Goal: Task Accomplishment & Management: Complete application form

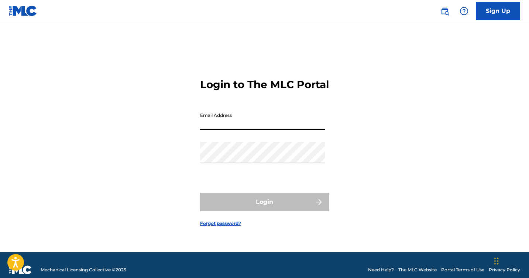
click at [261, 122] on input "Email Address" at bounding box center [262, 119] width 125 height 21
type input "[EMAIL_ADDRESS][DOMAIN_NAME]"
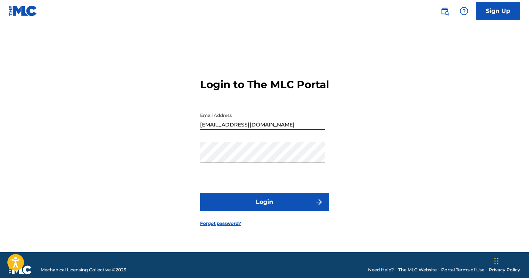
click at [238, 204] on button "Login" at bounding box center [264, 202] width 129 height 18
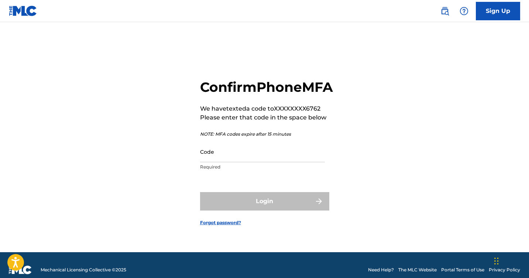
click at [247, 162] on input "Code" at bounding box center [262, 151] width 125 height 21
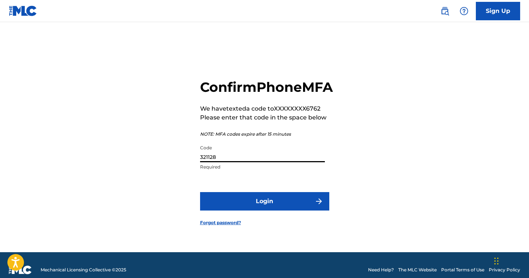
type input "321128"
click at [246, 208] on button "Login" at bounding box center [264, 201] width 129 height 18
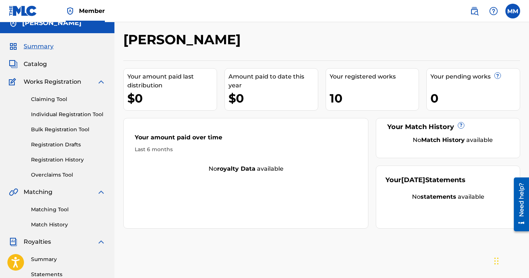
scroll to position [10, 0]
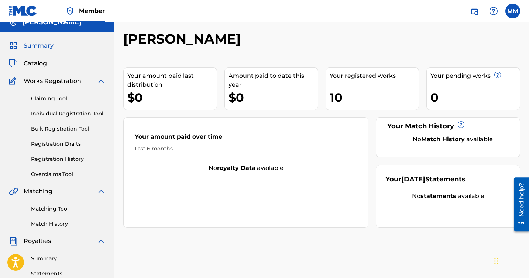
click at [55, 99] on link "Claiming Tool" at bounding box center [68, 99] width 75 height 8
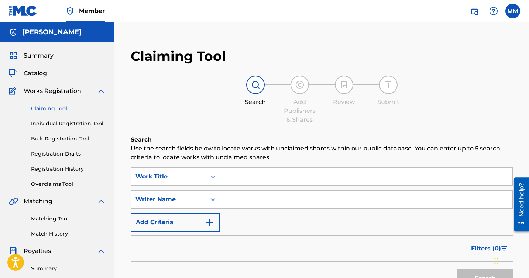
click at [261, 199] on input "Search Form" at bounding box center [366, 200] width 292 height 18
type input "[PERSON_NAME]"
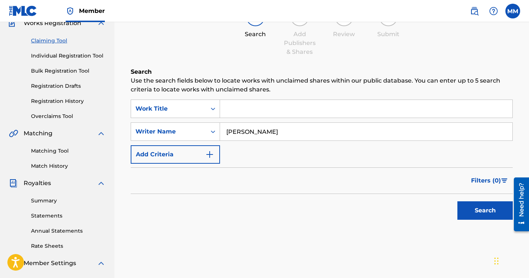
scroll to position [70, 0]
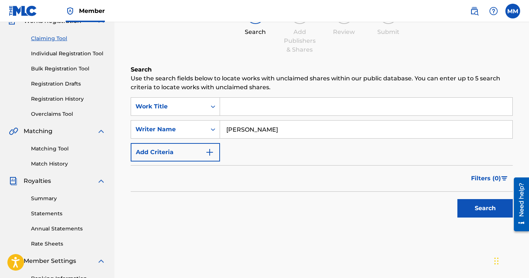
click at [468, 206] on button "Search" at bounding box center [484, 208] width 55 height 18
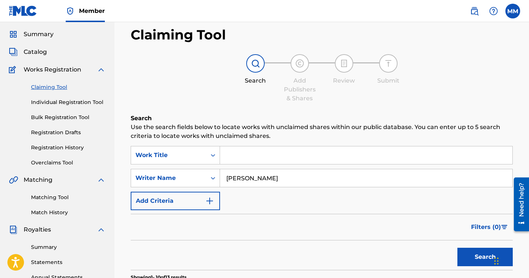
scroll to position [0, 0]
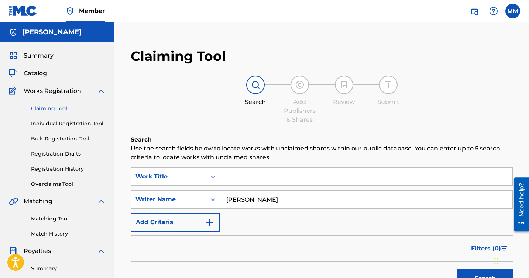
click at [41, 74] on span "Catalog" at bounding box center [35, 73] width 23 height 9
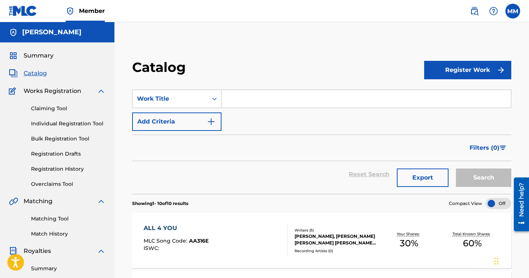
click at [54, 109] on link "Claiming Tool" at bounding box center [68, 109] width 75 height 8
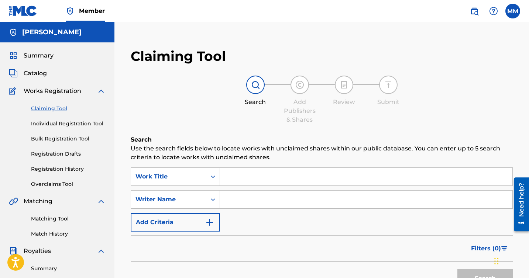
click at [260, 204] on input "Search Form" at bounding box center [366, 200] width 292 height 18
type input "[PERSON_NAME]"
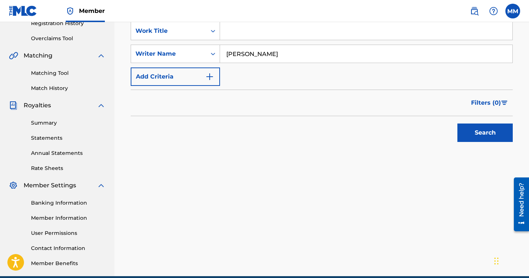
scroll to position [141, 0]
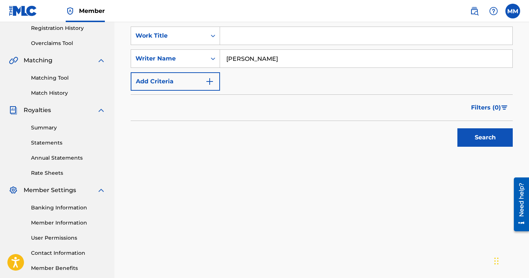
click at [469, 138] on button "Search" at bounding box center [484, 137] width 55 height 18
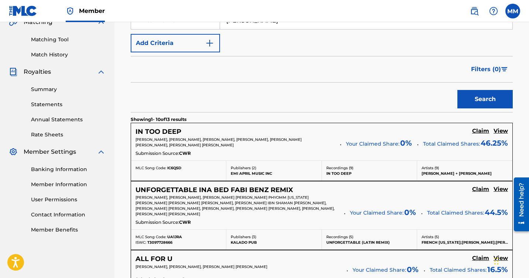
scroll to position [180, 0]
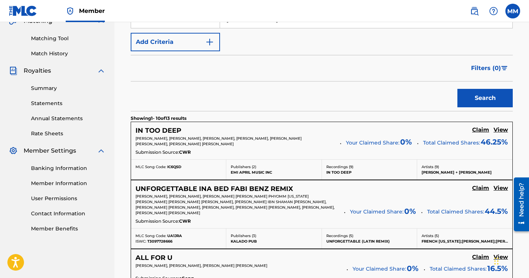
click at [481, 128] on h5 "Claim" at bounding box center [480, 130] width 17 height 7
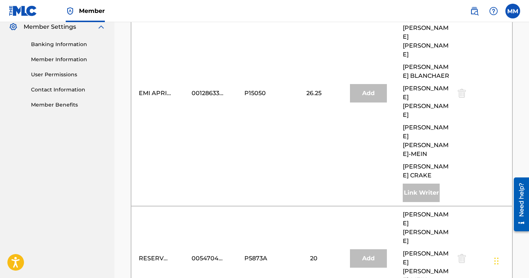
scroll to position [306, 0]
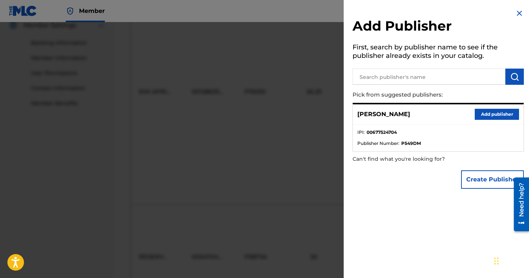
click at [501, 115] on button "Add publisher" at bounding box center [497, 114] width 44 height 11
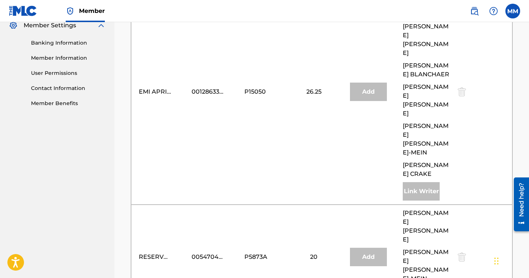
type input "20"
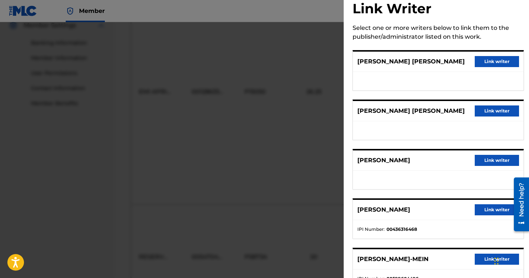
scroll to position [20, 0]
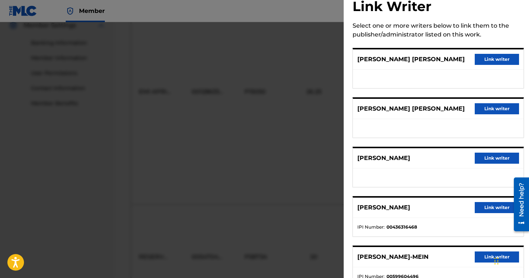
click at [496, 161] on button "Link writer" at bounding box center [497, 158] width 44 height 11
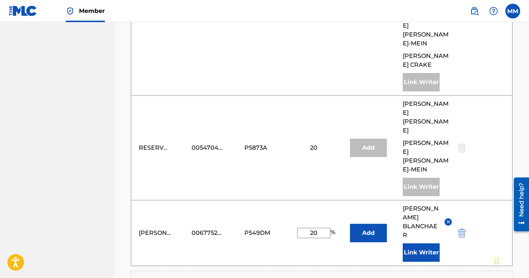
scroll to position [492, 0]
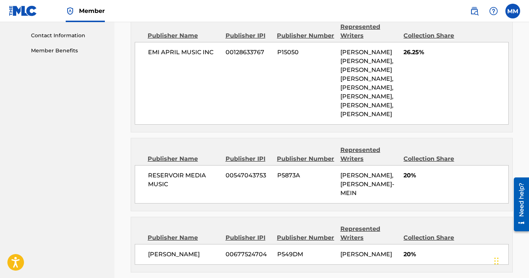
scroll to position [467, 0]
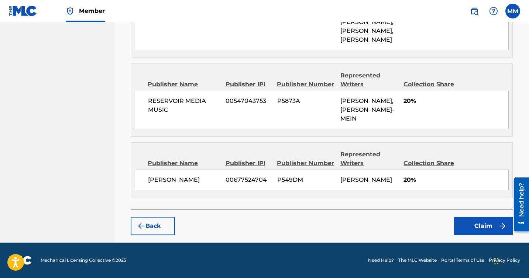
click at [466, 223] on button "Claim" at bounding box center [483, 226] width 59 height 18
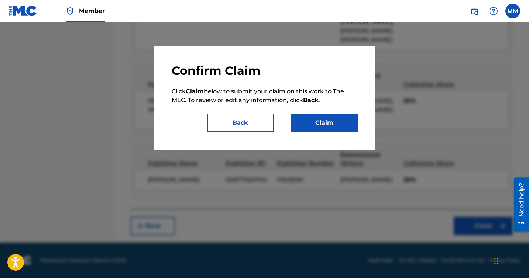
click at [328, 131] on button "Claim" at bounding box center [324, 123] width 66 height 18
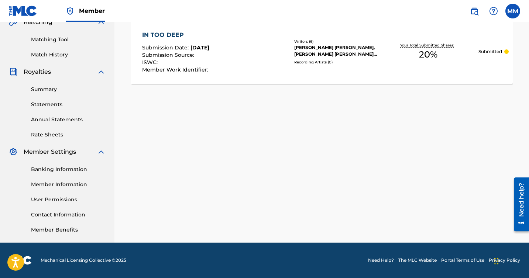
scroll to position [0, 0]
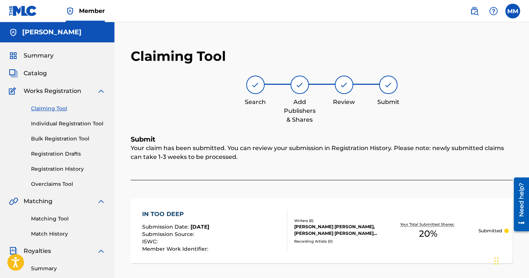
click at [55, 110] on link "Claiming Tool" at bounding box center [68, 109] width 75 height 8
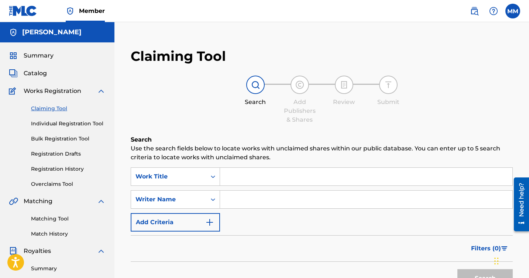
click at [293, 197] on input "Search Form" at bounding box center [366, 200] width 292 height 18
type input "[PERSON_NAME]"
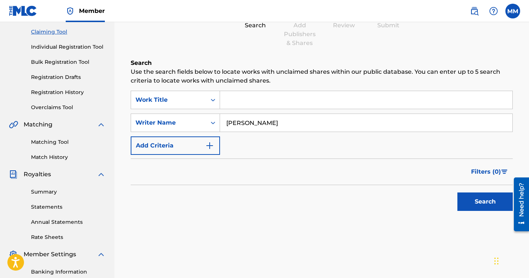
scroll to position [83, 0]
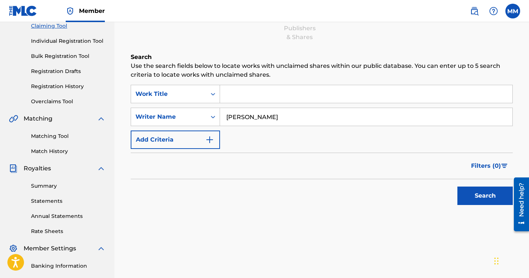
click at [463, 196] on button "Search" at bounding box center [484, 196] width 55 height 18
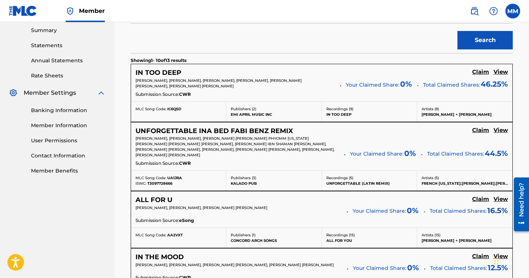
scroll to position [240, 0]
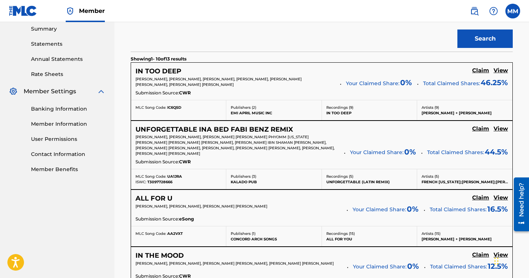
click at [481, 74] on h5 "Claim" at bounding box center [480, 70] width 17 height 7
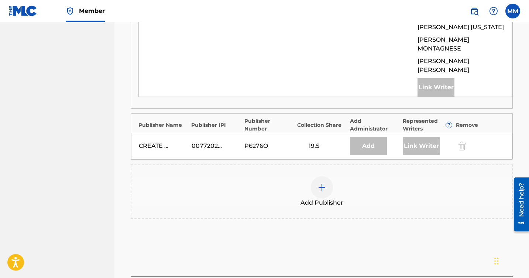
scroll to position [498, 0]
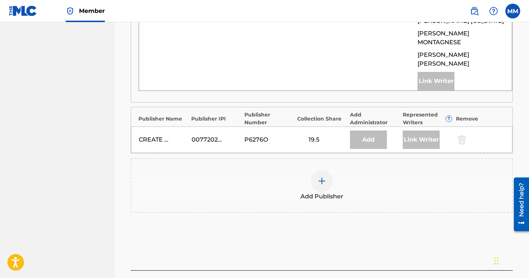
click at [323, 177] on img at bounding box center [321, 181] width 9 height 9
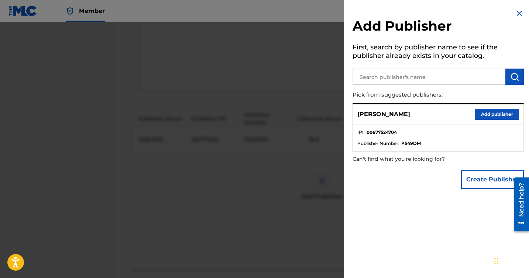
click at [487, 113] on button "Add publisher" at bounding box center [497, 114] width 44 height 11
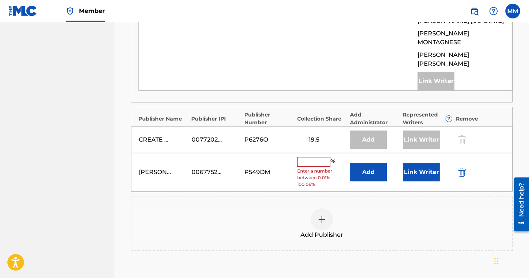
click at [432, 163] on button "Link Writer" at bounding box center [421, 172] width 37 height 18
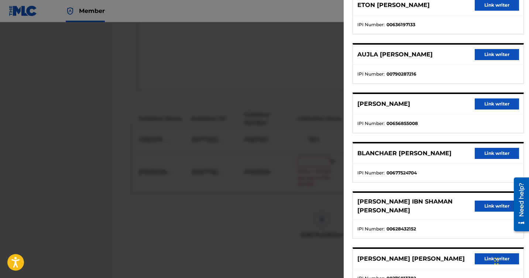
scroll to position [134, 0]
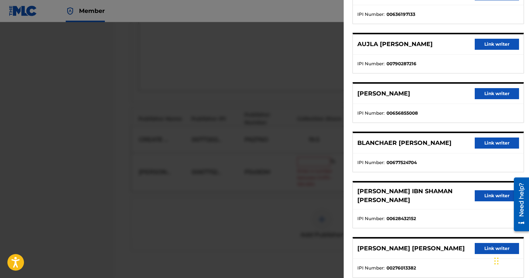
click at [483, 145] on button "Link writer" at bounding box center [497, 143] width 44 height 11
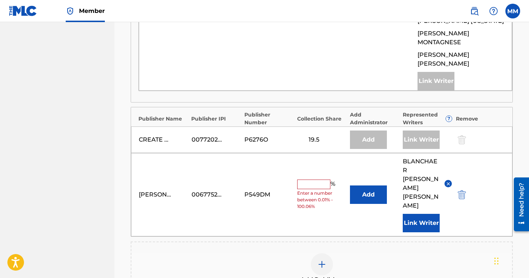
click at [318, 180] on input "text" at bounding box center [313, 185] width 33 height 10
type input "0.2"
click at [390, 254] on div "Add Publisher" at bounding box center [321, 269] width 380 height 31
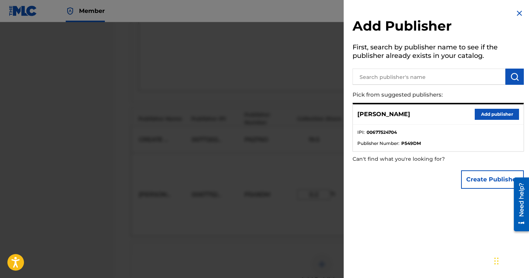
click at [515, 10] on img at bounding box center [519, 13] width 9 height 9
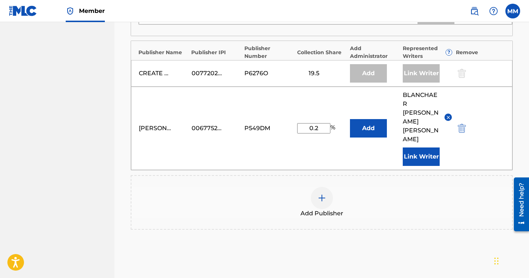
scroll to position [571, 0]
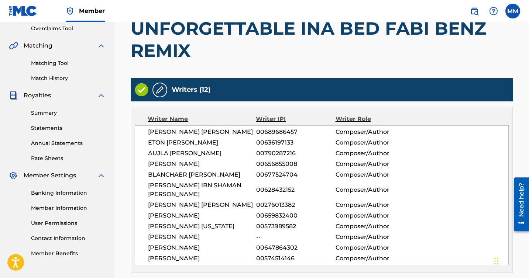
scroll to position [0, 0]
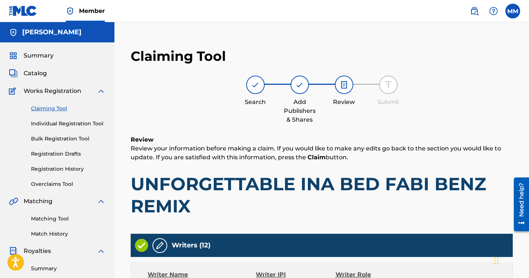
click at [58, 110] on link "Claiming Tool" at bounding box center [68, 109] width 75 height 8
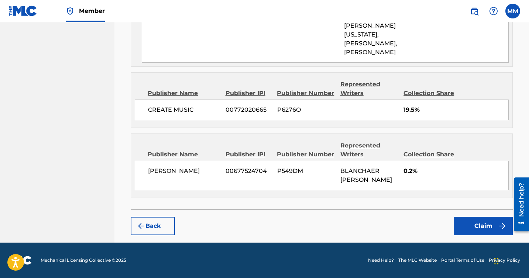
scroll to position [709, 0]
click at [461, 224] on button "Claim" at bounding box center [483, 226] width 59 height 18
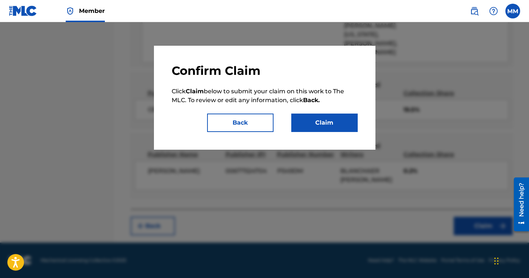
click at [308, 108] on div "Confirm Claim Click Claim below to submit your claim on this work to The MLC. T…" at bounding box center [265, 97] width 186 height 69
click at [309, 112] on div "Confirm Claim Click Claim below to submit your claim on this work to The MLC. T…" at bounding box center [265, 97] width 186 height 69
click at [310, 121] on button "Claim" at bounding box center [324, 123] width 66 height 18
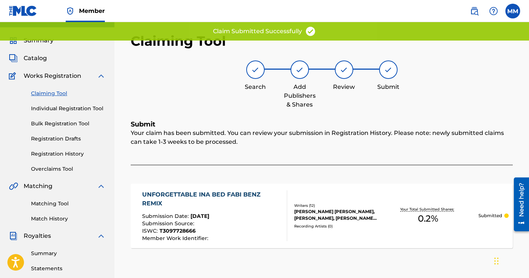
scroll to position [4, 0]
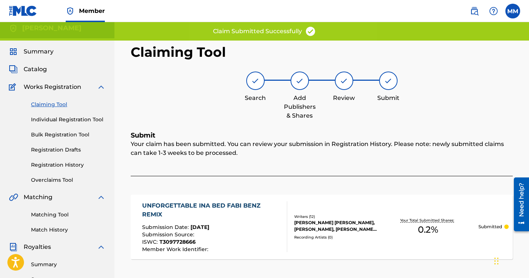
click at [63, 105] on link "Claiming Tool" at bounding box center [68, 105] width 75 height 8
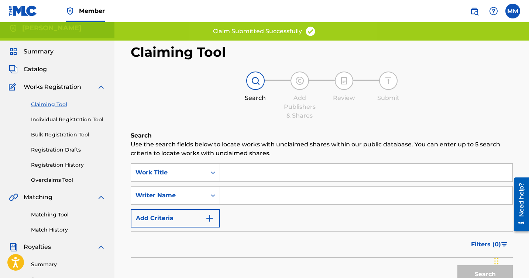
scroll to position [0, 0]
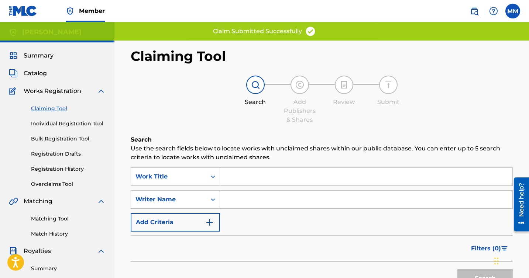
click at [262, 202] on input "Search Form" at bounding box center [366, 200] width 292 height 18
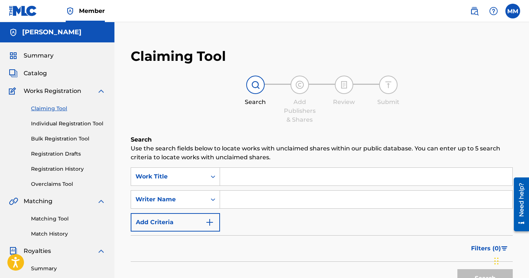
type input "[PERSON_NAME]"
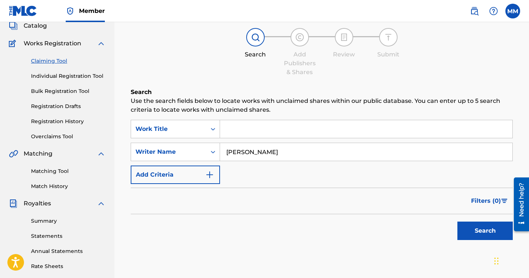
scroll to position [62, 0]
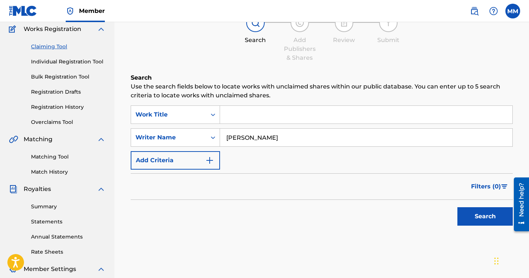
click at [478, 216] on button "Search" at bounding box center [484, 216] width 55 height 18
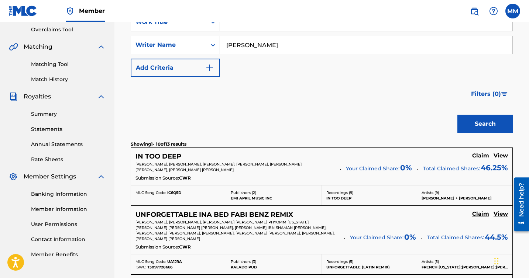
scroll to position [230, 0]
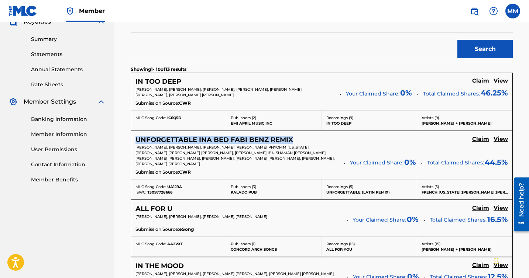
drag, startPoint x: 297, startPoint y: 140, endPoint x: 135, endPoint y: 138, distance: 161.3
click at [135, 138] on div "UNFORGETTABLE INA BED FABI BENZ REMIX" at bounding box center [218, 140] width 166 height 8
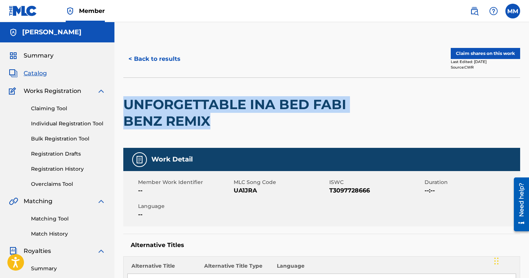
drag, startPoint x: 215, startPoint y: 124, endPoint x: 128, endPoint y: 99, distance: 90.6
click at [128, 99] on h2 "UNFORGETTABLE INA BED FABI BENZ REMIX" at bounding box center [242, 112] width 238 height 33
copy h2 "UNFORGETTABLE INA BED FABI BENZ REMIX"
click at [151, 63] on button "< Back to results" at bounding box center [154, 59] width 62 height 18
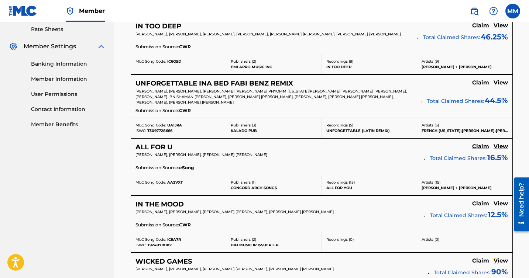
scroll to position [291, 0]
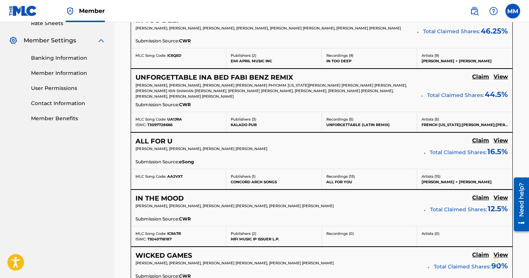
click at [477, 23] on h5 "Claim" at bounding box center [480, 19] width 17 height 7
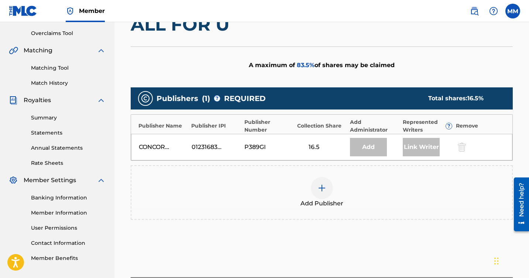
scroll to position [173, 0]
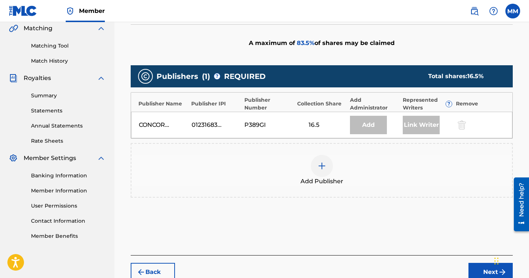
click at [321, 165] on img at bounding box center [321, 166] width 9 height 9
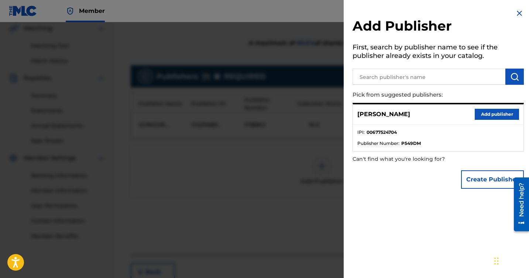
click at [484, 115] on button "Add publisher" at bounding box center [497, 114] width 44 height 11
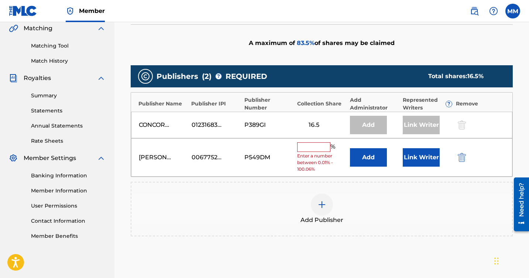
click at [320, 148] on input "text" at bounding box center [313, 147] width 33 height 10
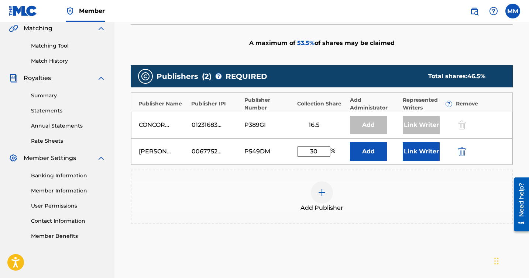
type input "30"
click at [397, 192] on div "Add Publisher" at bounding box center [321, 197] width 380 height 31
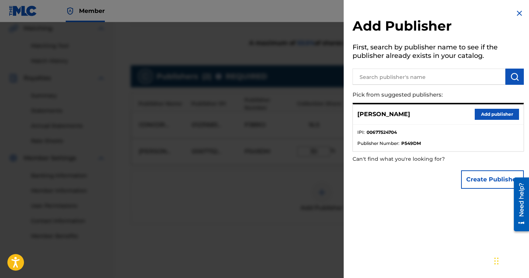
click at [515, 14] on img at bounding box center [519, 13] width 9 height 9
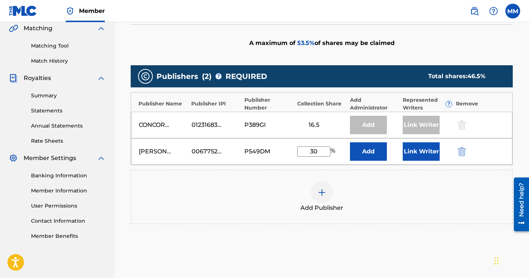
click at [425, 156] on button "Link Writer" at bounding box center [421, 151] width 37 height 18
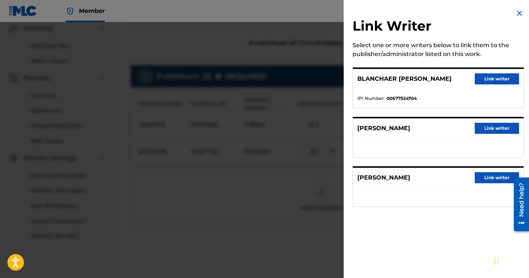
click at [494, 79] on button "Link writer" at bounding box center [497, 78] width 44 height 11
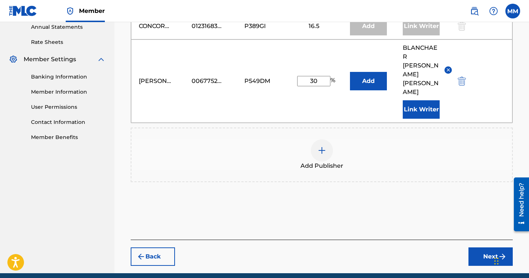
scroll to position [285, 0]
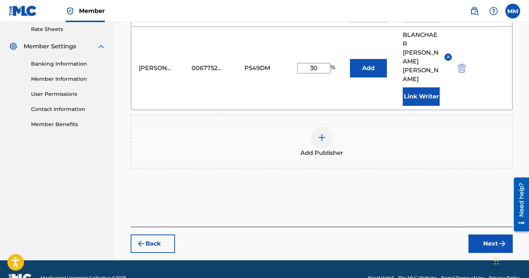
click at [476, 235] on button "Next" at bounding box center [490, 244] width 44 height 18
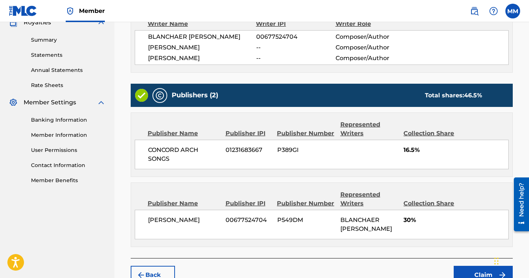
scroll to position [294, 0]
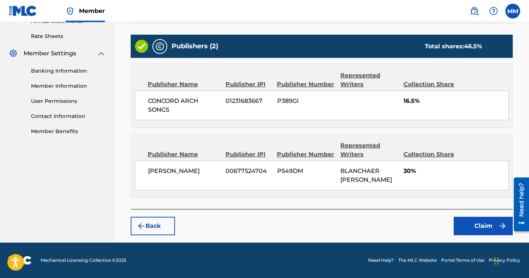
click at [482, 225] on button "Claim" at bounding box center [483, 226] width 59 height 18
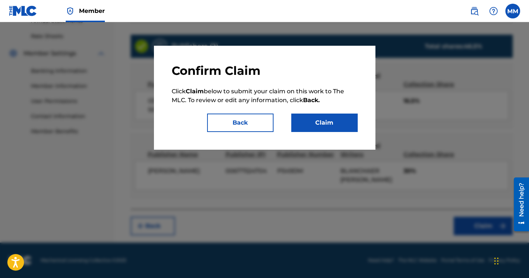
click at [331, 123] on button "Claim" at bounding box center [324, 123] width 66 height 18
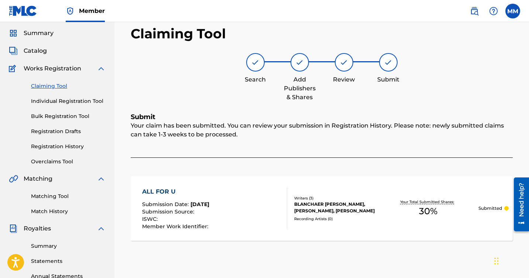
scroll to position [0, 0]
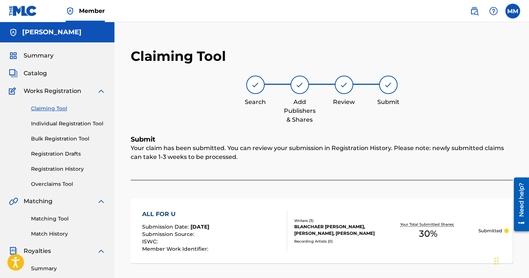
click at [59, 105] on link "Claiming Tool" at bounding box center [68, 109] width 75 height 8
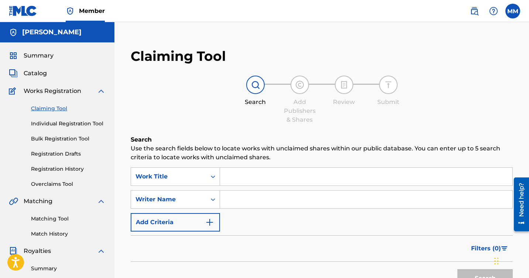
click at [242, 201] on input "Search Form" at bounding box center [366, 200] width 292 height 18
type input "[PERSON_NAME]"
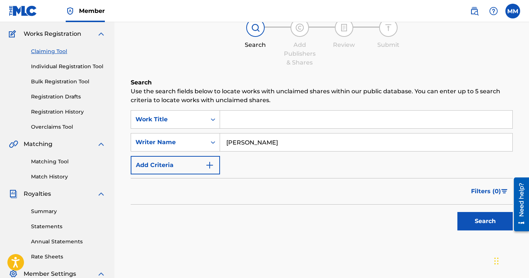
scroll to position [78, 0]
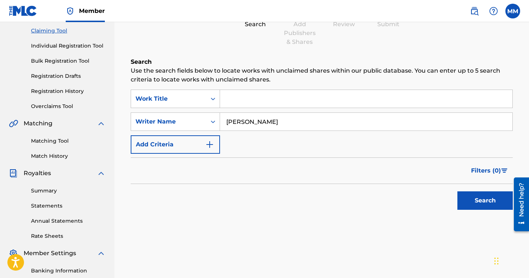
click at [471, 201] on button "Search" at bounding box center [484, 201] width 55 height 18
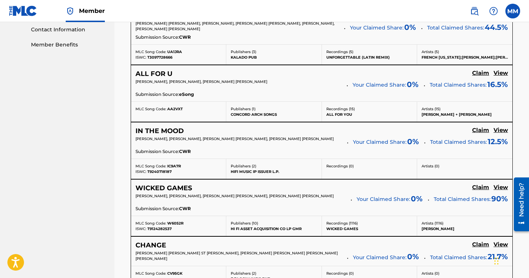
scroll to position [374, 0]
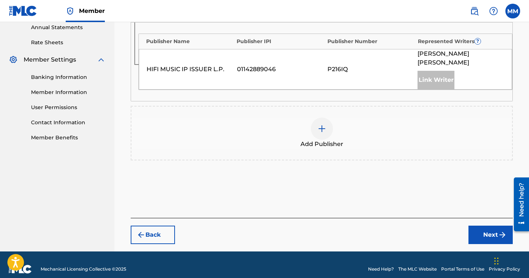
click at [326, 118] on div at bounding box center [322, 129] width 22 height 22
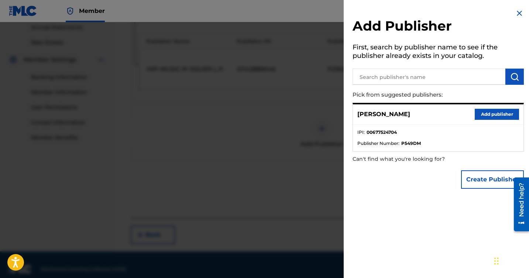
click at [476, 117] on button "Add publisher" at bounding box center [497, 114] width 44 height 11
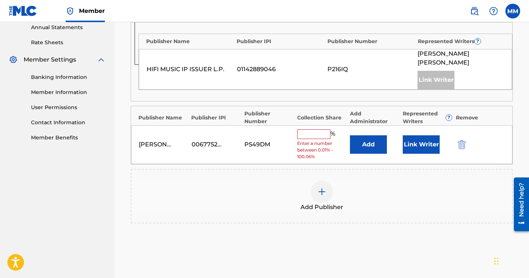
click at [418, 135] on button "Link Writer" at bounding box center [421, 144] width 37 height 18
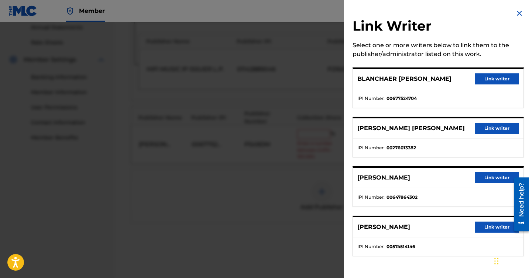
click at [486, 83] on button "Link writer" at bounding box center [497, 78] width 44 height 11
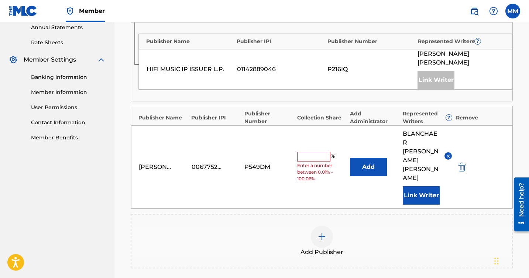
click at [321, 152] on input "text" at bounding box center [313, 157] width 33 height 10
type input "5"
click at [390, 226] on div "Add Publisher" at bounding box center [321, 241] width 380 height 31
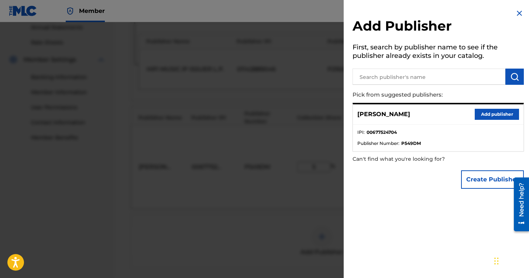
click at [516, 15] on img at bounding box center [519, 13] width 9 height 9
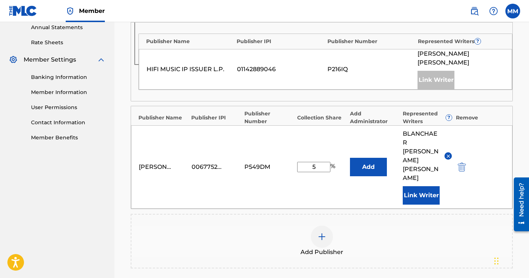
scroll to position [362, 0]
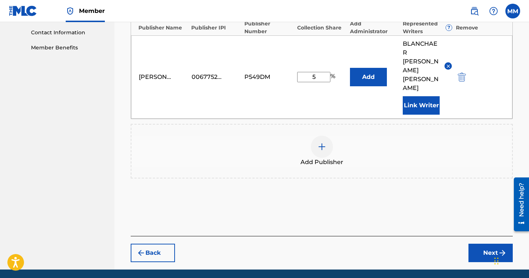
click at [477, 244] on button "Next" at bounding box center [490, 253] width 44 height 18
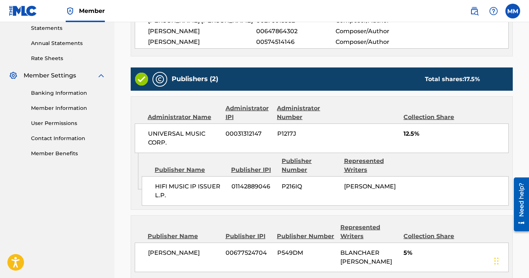
scroll to position [354, 0]
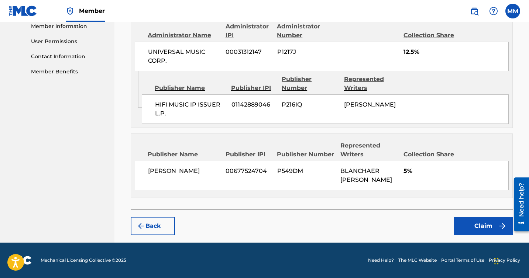
click at [464, 229] on button "Claim" at bounding box center [483, 226] width 59 height 18
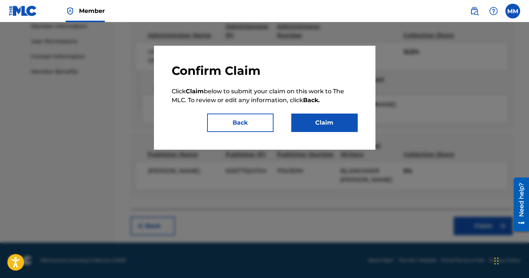
click at [338, 120] on button "Claim" at bounding box center [324, 123] width 66 height 18
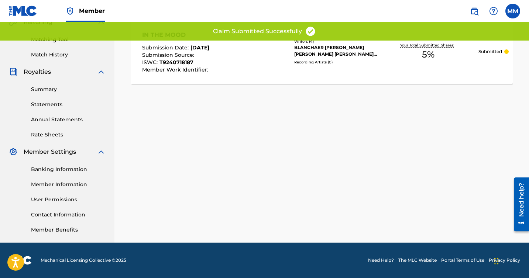
scroll to position [0, 0]
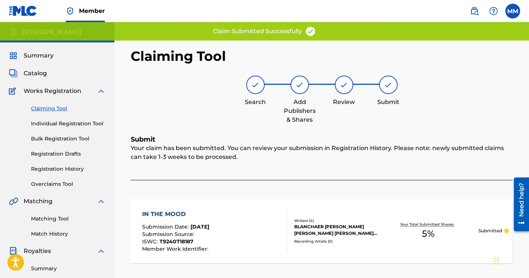
click at [59, 111] on link "Claiming Tool" at bounding box center [68, 109] width 75 height 8
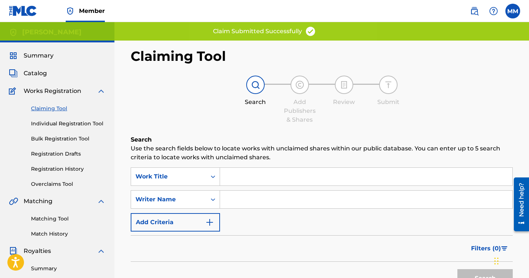
click at [234, 199] on input "Search Form" at bounding box center [366, 200] width 292 height 18
type input "[PERSON_NAME]"
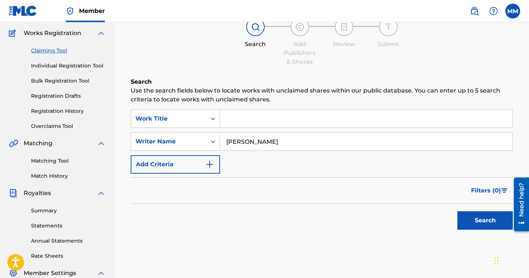
scroll to position [62, 0]
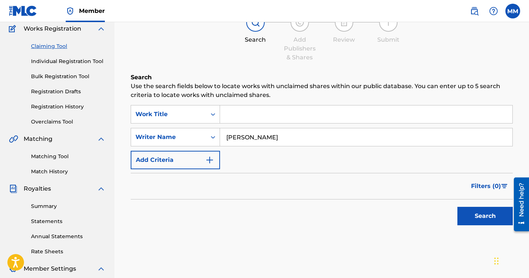
click at [479, 218] on button "Search" at bounding box center [484, 216] width 55 height 18
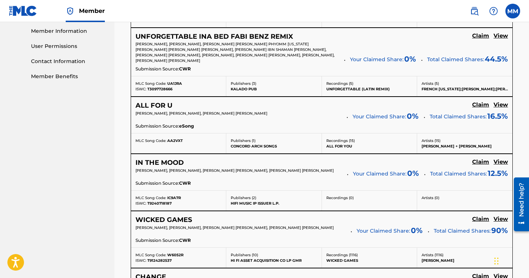
scroll to position [335, 0]
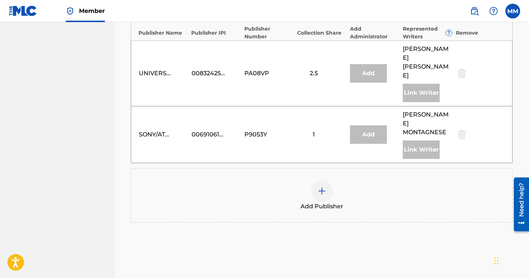
scroll to position [638, 0]
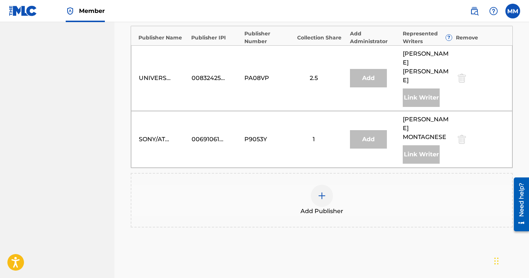
click at [353, 185] on div "Add Publisher" at bounding box center [321, 200] width 380 height 31
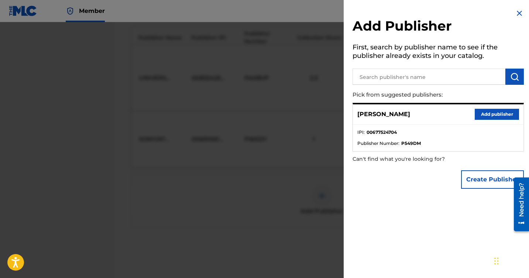
click at [482, 115] on button "Add publisher" at bounding box center [497, 114] width 44 height 11
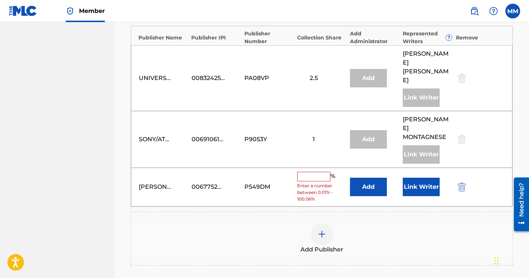
click at [425, 178] on button "Link Writer" at bounding box center [421, 187] width 37 height 18
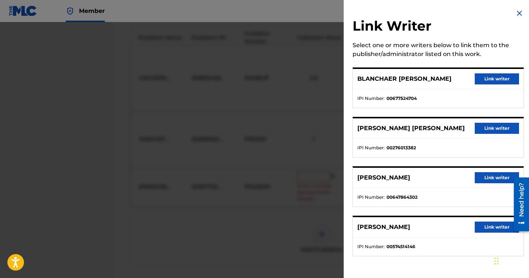
click at [486, 80] on button "Link writer" at bounding box center [497, 78] width 44 height 11
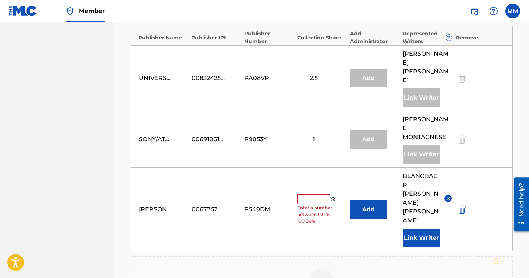
click at [316, 194] on input "text" at bounding box center [313, 199] width 33 height 10
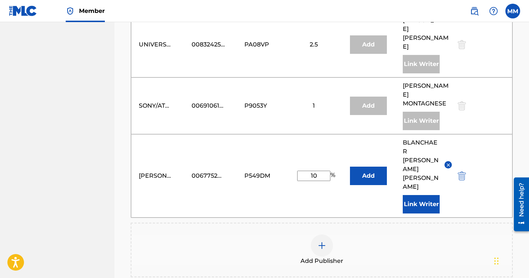
scroll to position [709, 0]
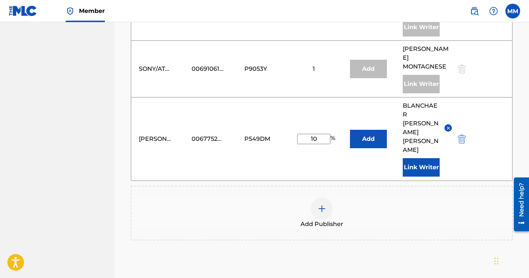
type input "10"
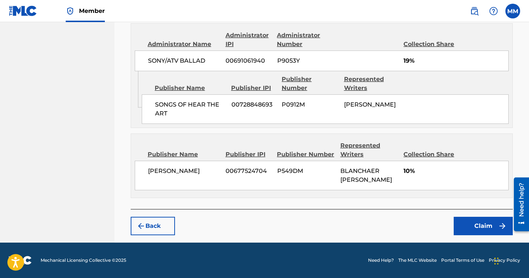
scroll to position [849, 0]
click at [468, 224] on button "Claim" at bounding box center [483, 226] width 59 height 18
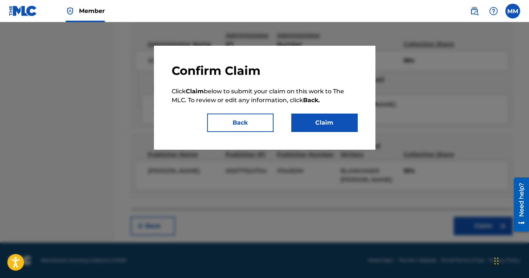
click at [303, 125] on button "Claim" at bounding box center [324, 123] width 66 height 18
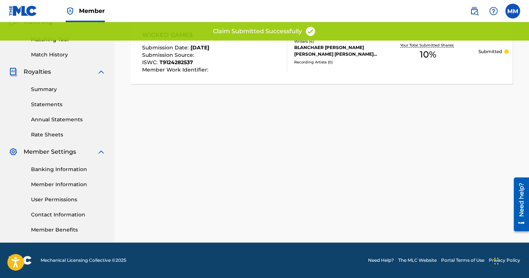
scroll to position [0, 0]
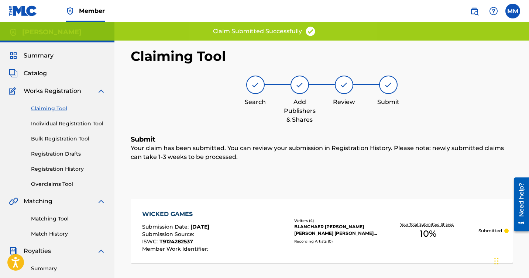
click at [48, 107] on link "Claiming Tool" at bounding box center [68, 109] width 75 height 8
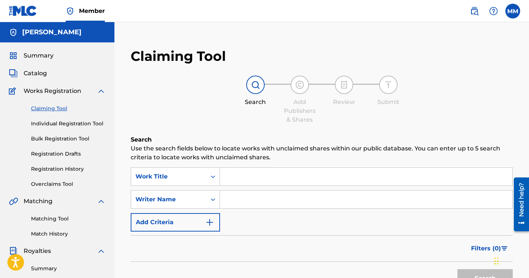
click at [251, 202] on input "Search Form" at bounding box center [366, 200] width 292 height 18
type input "[PERSON_NAME]"
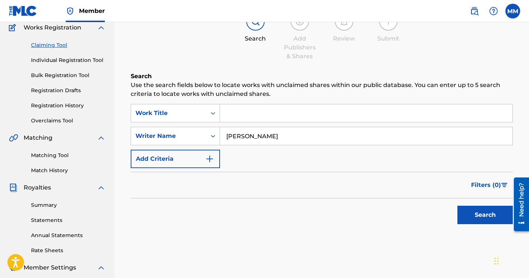
scroll to position [75, 0]
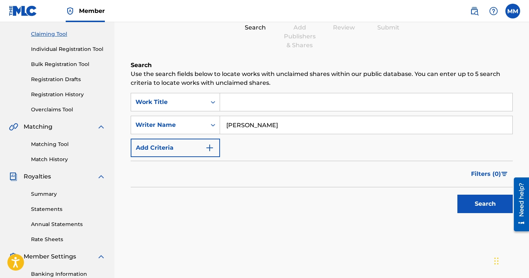
click at [479, 207] on button "Search" at bounding box center [484, 204] width 55 height 18
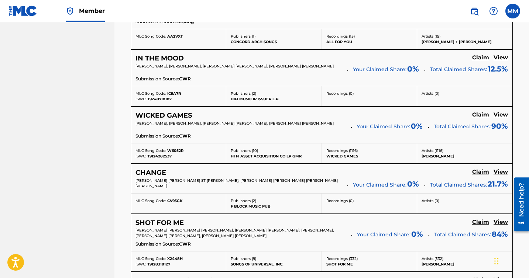
scroll to position [445, 0]
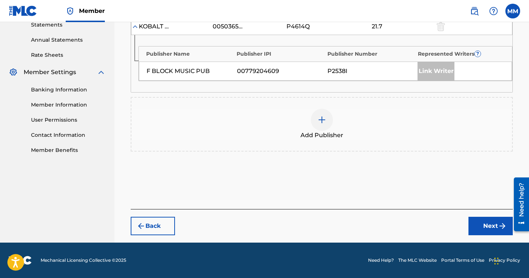
click at [318, 125] on div at bounding box center [322, 120] width 22 height 22
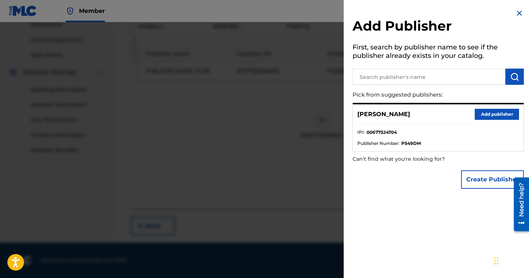
click at [484, 116] on button "Add publisher" at bounding box center [497, 114] width 44 height 11
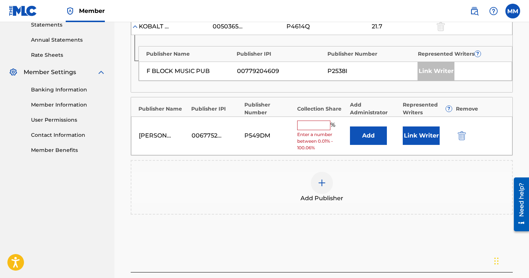
click at [420, 132] on button "Link Writer" at bounding box center [421, 136] width 37 height 18
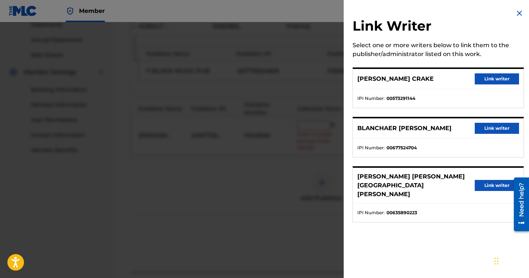
click at [489, 128] on button "Link writer" at bounding box center [497, 128] width 44 height 11
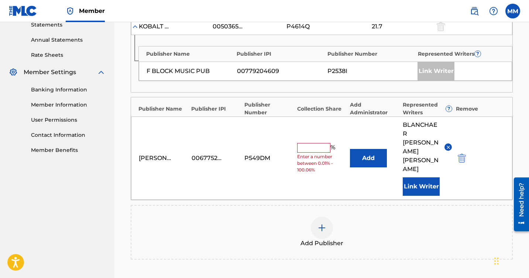
click at [311, 143] on input "text" at bounding box center [313, 148] width 33 height 10
type input "39.15"
click at [413, 177] on button "Link Writer" at bounding box center [421, 186] width 37 height 18
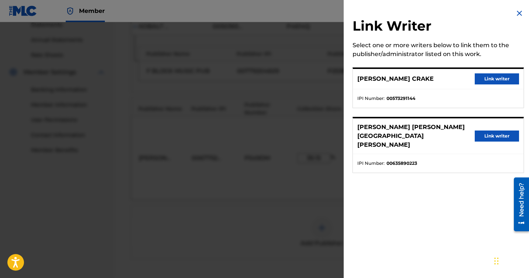
click at [516, 10] on img at bounding box center [519, 13] width 9 height 9
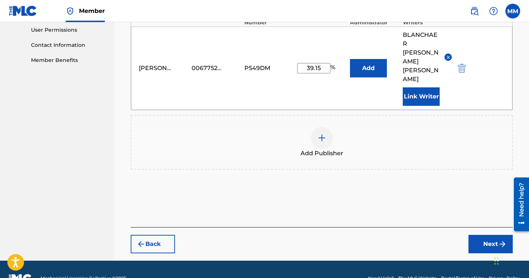
click at [485, 235] on button "Next" at bounding box center [490, 244] width 44 height 18
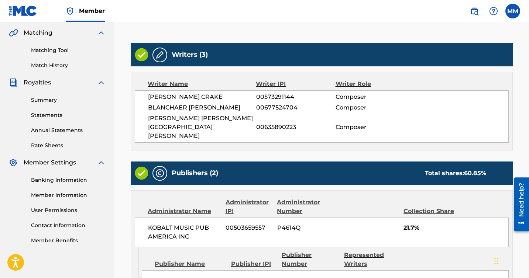
scroll to position [334, 0]
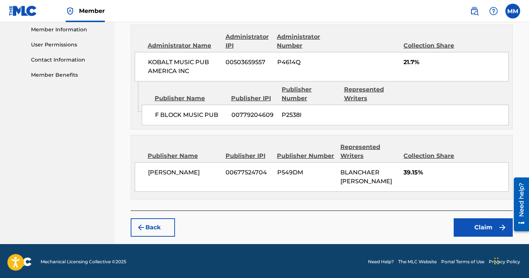
click at [471, 223] on button "Claim" at bounding box center [483, 227] width 59 height 18
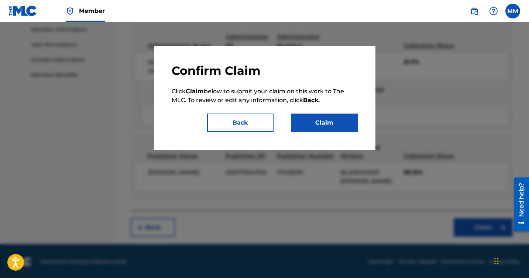
click at [308, 124] on button "Claim" at bounding box center [324, 123] width 66 height 18
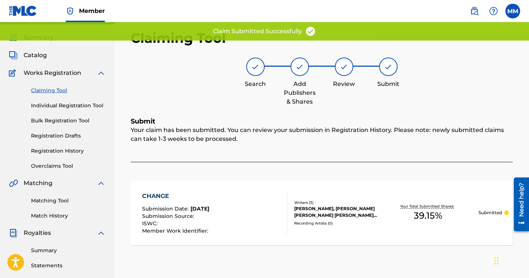
scroll to position [0, 0]
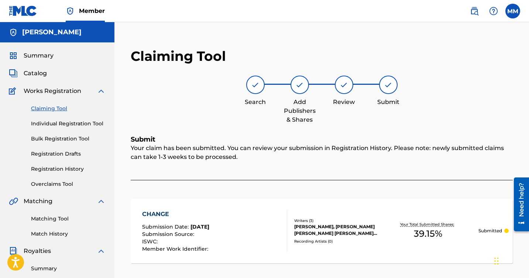
click at [50, 108] on link "Claiming Tool" at bounding box center [68, 109] width 75 height 8
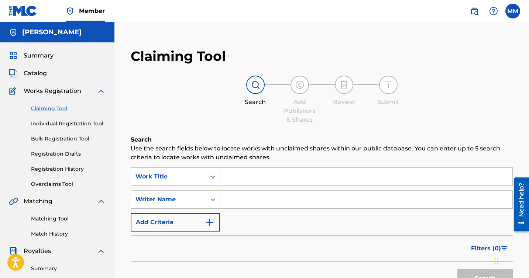
click at [239, 197] on input "Search Form" at bounding box center [366, 200] width 292 height 18
type input "[PERSON_NAME]"
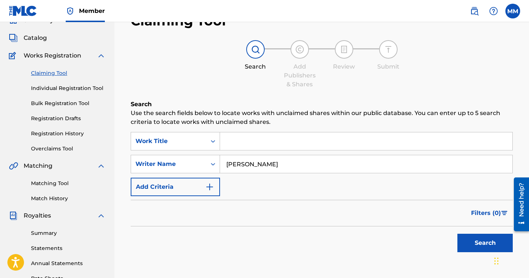
scroll to position [39, 0]
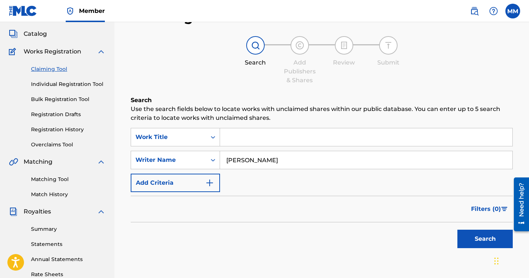
click at [491, 244] on button "Search" at bounding box center [484, 239] width 55 height 18
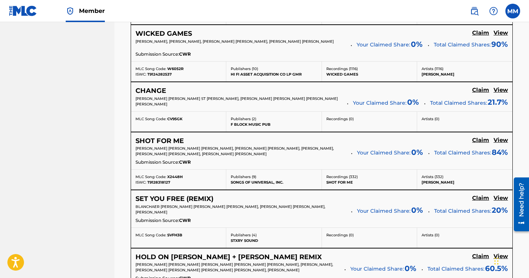
scroll to position [520, 0]
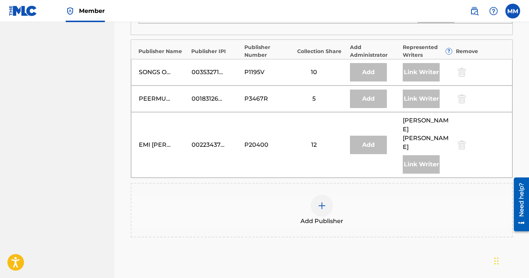
click at [332, 195] on div "Add Publisher" at bounding box center [321, 210] width 380 height 31
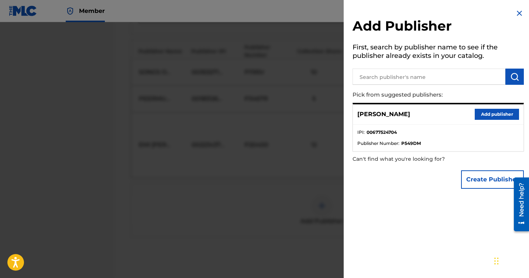
click at [483, 114] on button "Add publisher" at bounding box center [497, 114] width 44 height 11
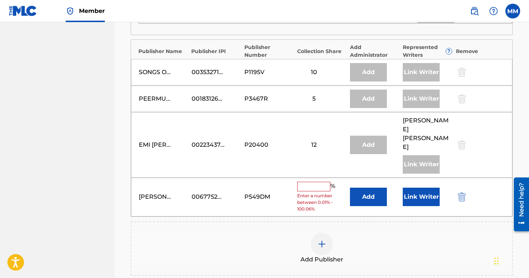
click at [317, 182] on input "text" at bounding box center [313, 187] width 33 height 10
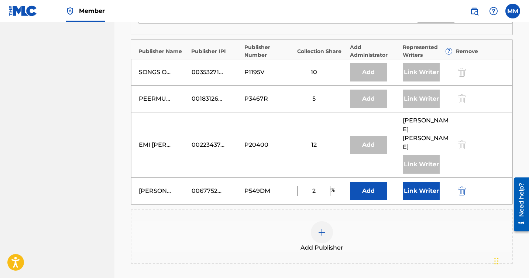
type input "2"
click at [412, 182] on button "Link Writer" at bounding box center [421, 191] width 37 height 18
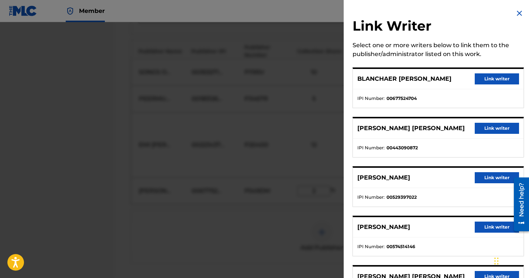
scroll to position [520, 0]
click at [487, 84] on button "Link writer" at bounding box center [497, 78] width 44 height 11
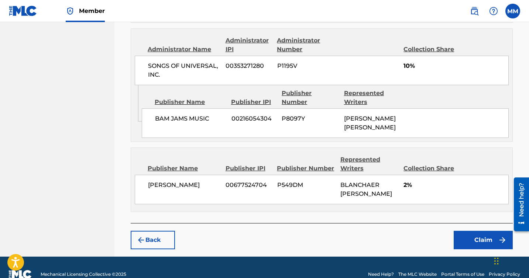
scroll to position [831, 0]
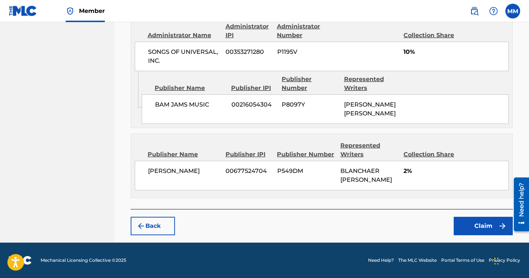
click at [466, 225] on button "Claim" at bounding box center [483, 226] width 59 height 18
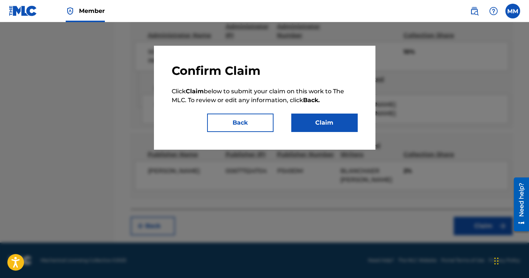
click at [330, 120] on button "Claim" at bounding box center [324, 123] width 66 height 18
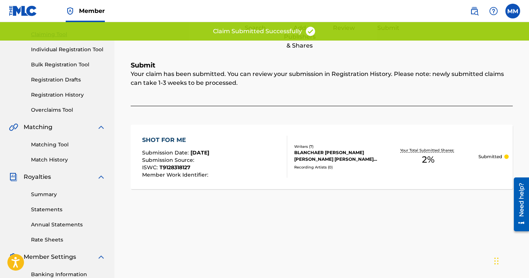
scroll to position [0, 0]
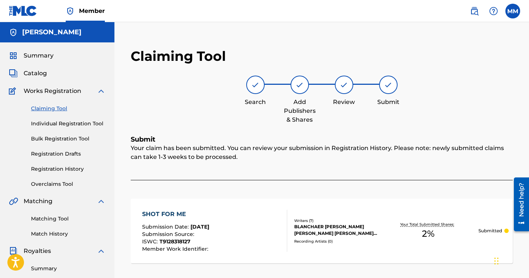
click at [65, 109] on link "Claiming Tool" at bounding box center [68, 109] width 75 height 8
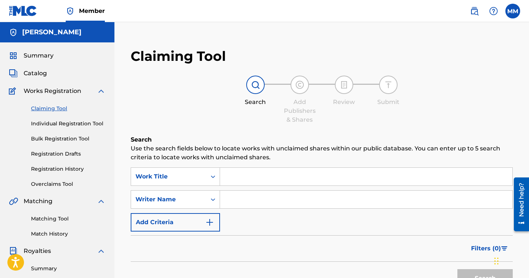
click at [251, 196] on input "Search Form" at bounding box center [366, 200] width 292 height 18
type input "[PERSON_NAME]"
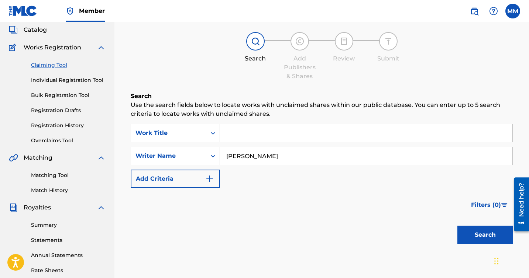
scroll to position [97, 0]
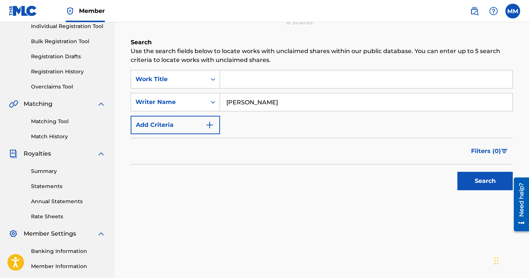
click at [479, 182] on button "Search" at bounding box center [484, 181] width 55 height 18
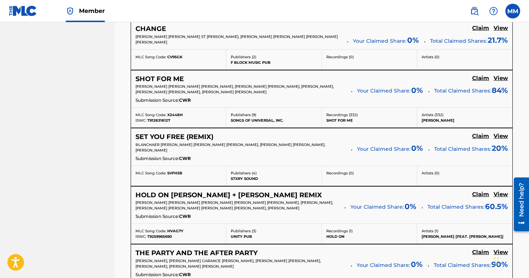
scroll to position [582, 0]
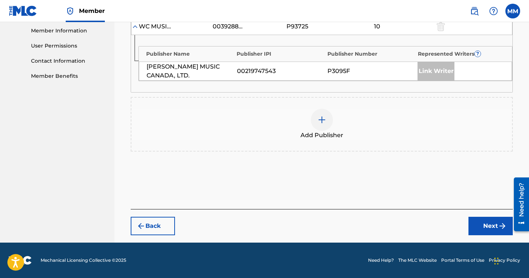
click at [322, 128] on div at bounding box center [322, 120] width 22 height 22
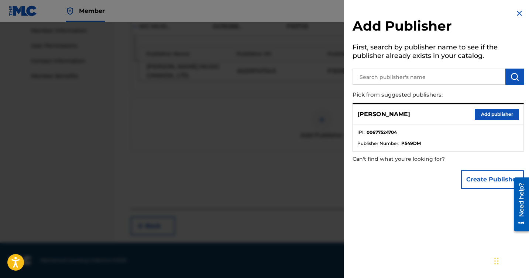
click at [486, 113] on button "Add publisher" at bounding box center [497, 114] width 44 height 11
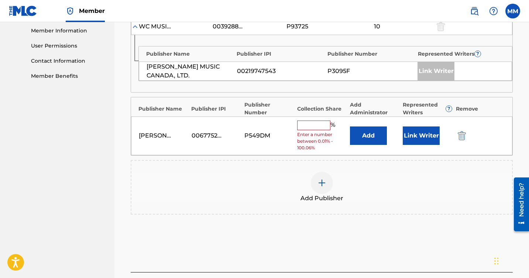
click at [418, 131] on button "Link Writer" at bounding box center [421, 136] width 37 height 18
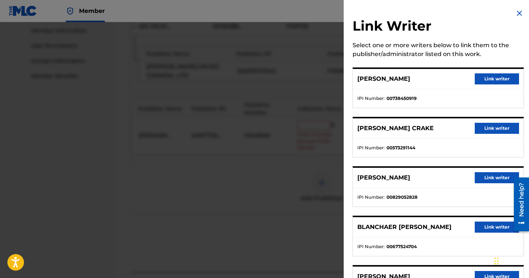
click at [487, 228] on button "Link writer" at bounding box center [497, 227] width 44 height 11
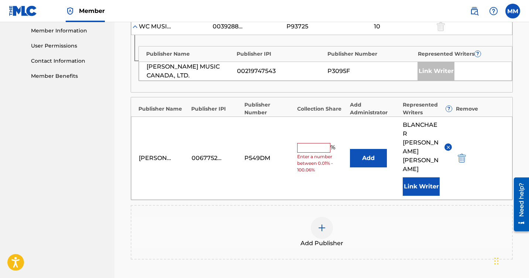
click at [315, 143] on input "text" at bounding box center [313, 148] width 33 height 10
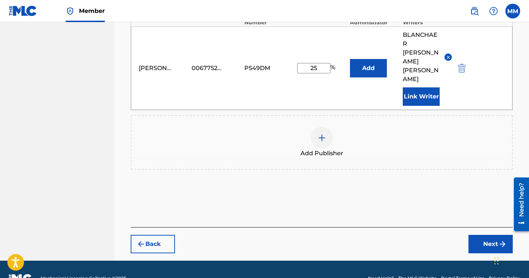
type input "25"
click at [492, 235] on button "Next" at bounding box center [490, 244] width 44 height 18
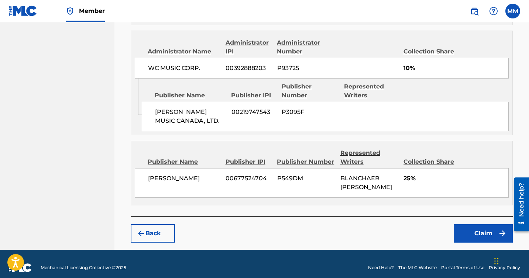
scroll to position [456, 0]
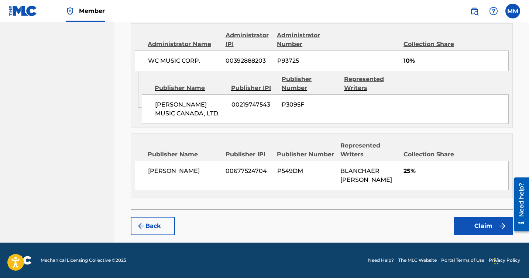
click at [473, 227] on button "Claim" at bounding box center [483, 226] width 59 height 18
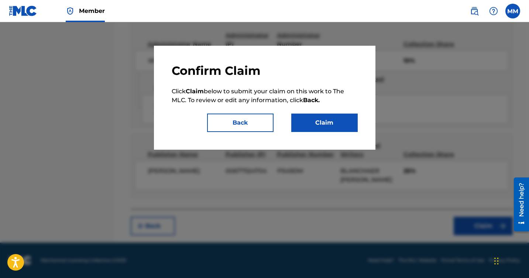
click at [316, 127] on button "Claim" at bounding box center [324, 123] width 66 height 18
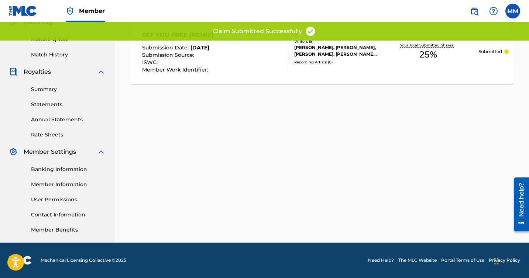
scroll to position [179, 0]
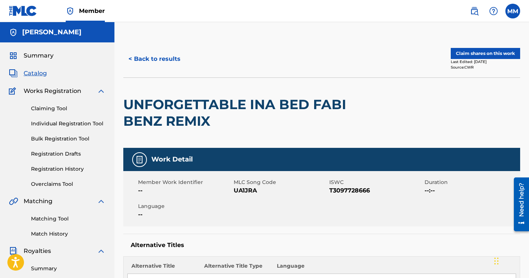
click at [75, 105] on link "Claiming Tool" at bounding box center [68, 109] width 75 height 8
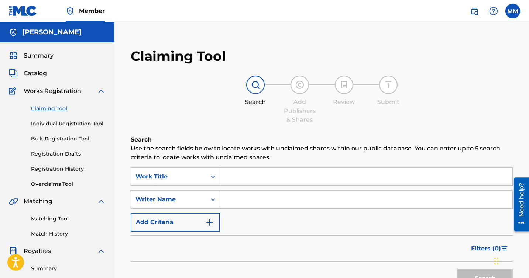
click at [275, 196] on input "Search Form" at bounding box center [366, 200] width 292 height 18
type input "[PERSON_NAME]"
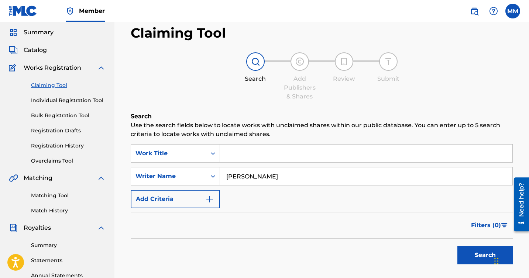
scroll to position [35, 0]
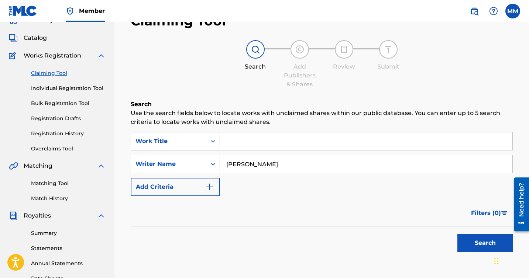
click at [478, 247] on button "Search" at bounding box center [484, 243] width 55 height 18
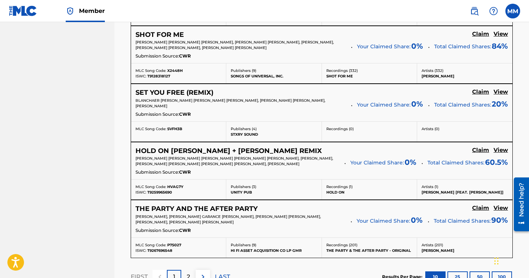
scroll to position [618, 0]
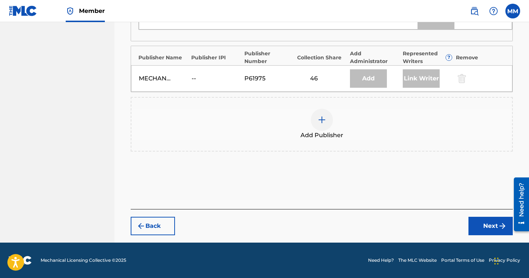
scroll to position [416, 0]
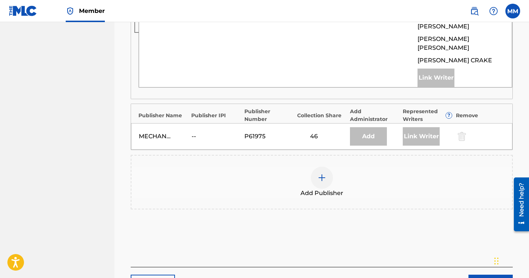
click at [292, 167] on div "Add Publisher" at bounding box center [321, 182] width 380 height 31
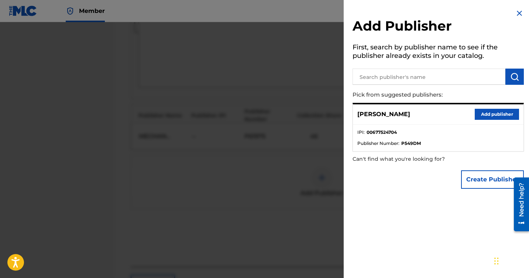
click at [491, 116] on button "Add publisher" at bounding box center [497, 114] width 44 height 11
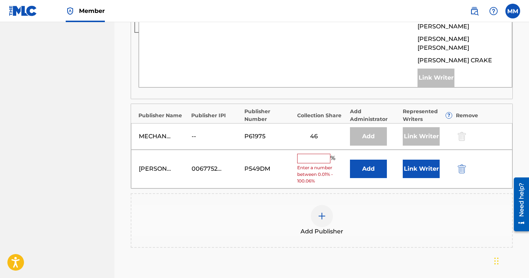
click at [318, 154] on input "text" at bounding box center [313, 159] width 33 height 10
paste input "23.38"
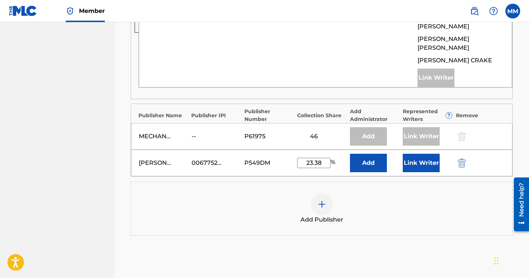
type input "23.38"
click at [421, 154] on button "Link Writer" at bounding box center [421, 163] width 37 height 18
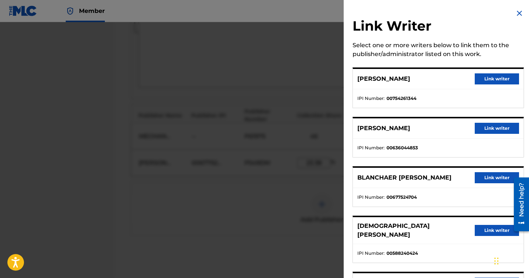
click at [486, 182] on button "Link writer" at bounding box center [497, 177] width 44 height 11
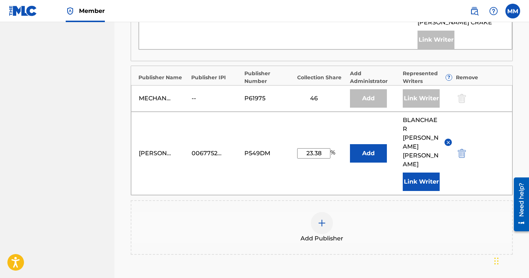
scroll to position [481, 0]
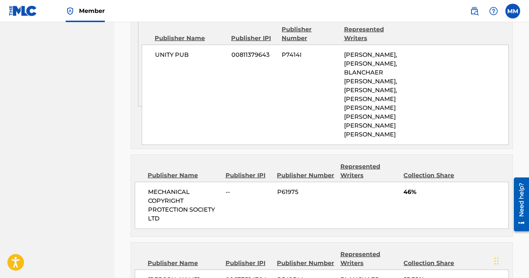
scroll to position [562, 0]
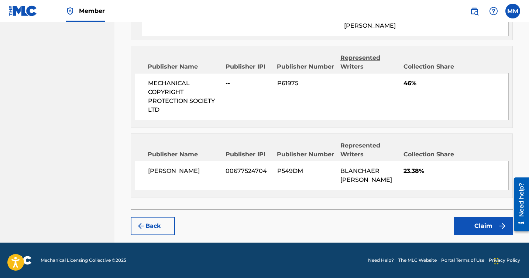
click at [475, 226] on button "Claim" at bounding box center [483, 226] width 59 height 18
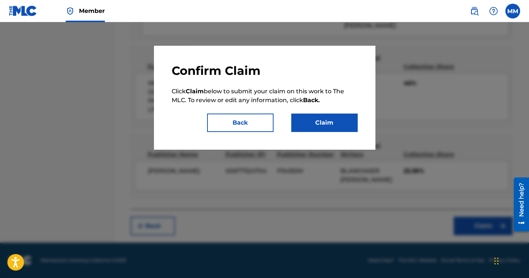
click at [300, 120] on button "Claim" at bounding box center [324, 123] width 66 height 18
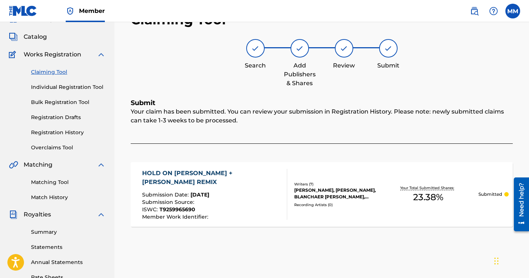
scroll to position [34, 0]
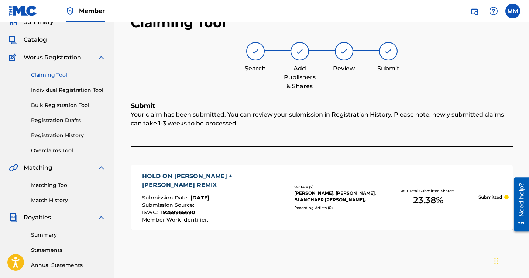
click at [44, 76] on link "Claiming Tool" at bounding box center [68, 75] width 75 height 8
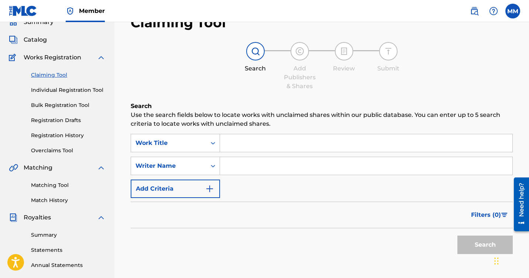
scroll to position [0, 0]
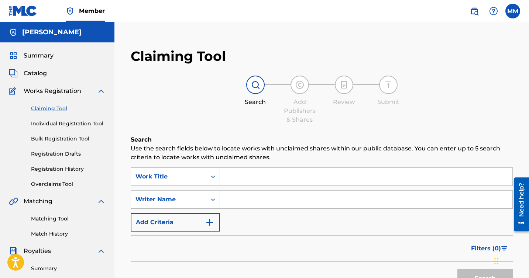
click at [270, 204] on input "Search Form" at bounding box center [366, 200] width 292 height 18
type input "[PERSON_NAME]"
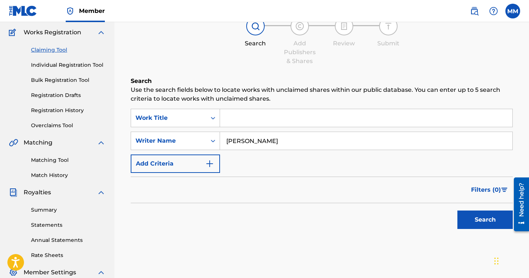
scroll to position [105, 0]
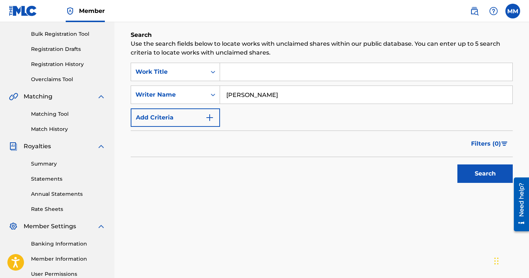
click at [486, 166] on button "Search" at bounding box center [484, 174] width 55 height 18
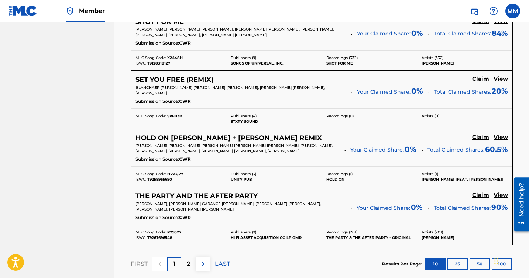
scroll to position [652, 0]
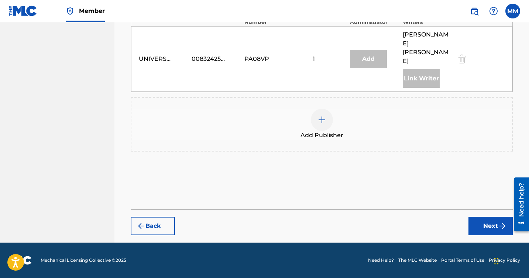
scroll to position [570, 0]
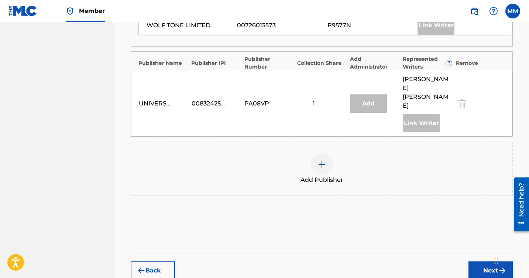
click at [316, 154] on div at bounding box center [322, 165] width 22 height 22
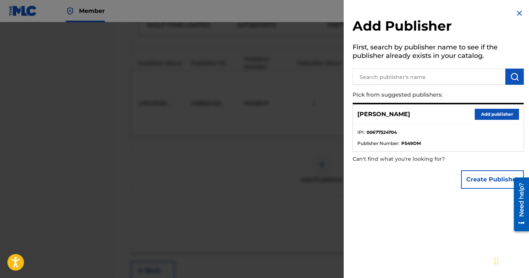
click at [477, 116] on button "Add publisher" at bounding box center [497, 114] width 44 height 11
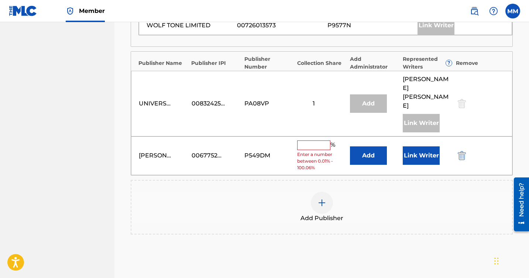
click at [411, 146] on button "Link Writer" at bounding box center [421, 155] width 37 height 18
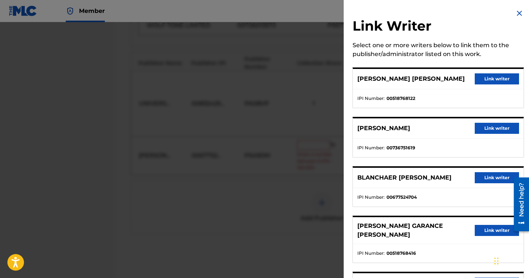
scroll to position [547, 0]
click at [495, 180] on button "Link writer" at bounding box center [497, 177] width 44 height 11
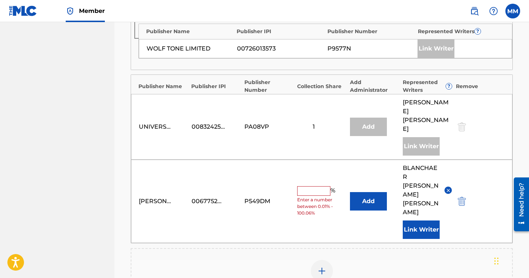
click at [324, 186] on input "text" at bounding box center [313, 191] width 33 height 10
type input "10"
click at [371, 260] on div "Add Publisher" at bounding box center [321, 275] width 380 height 31
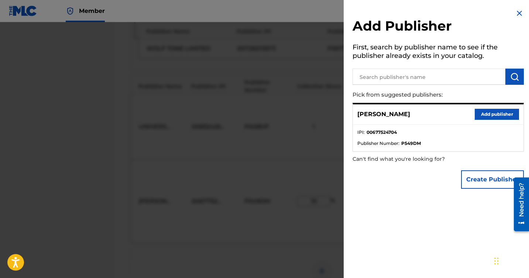
click at [516, 11] on img at bounding box center [519, 13] width 9 height 9
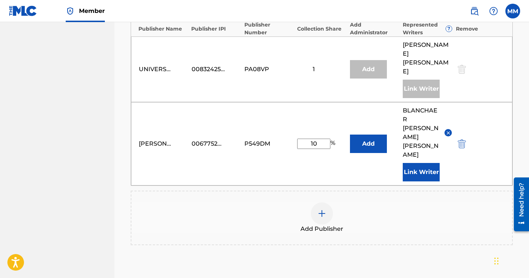
scroll to position [636, 0]
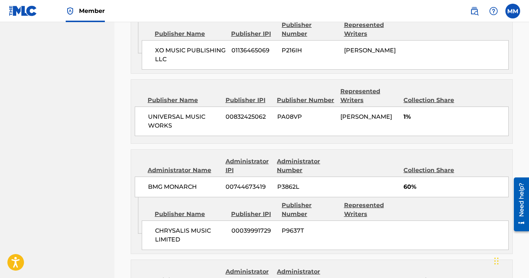
scroll to position [781, 0]
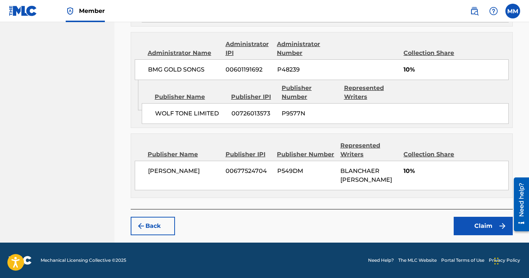
click at [469, 224] on button "Claim" at bounding box center [483, 226] width 59 height 18
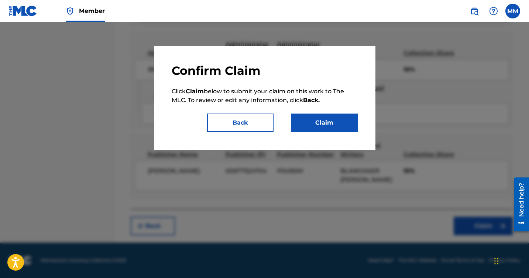
click at [317, 131] on button "Claim" at bounding box center [324, 123] width 66 height 18
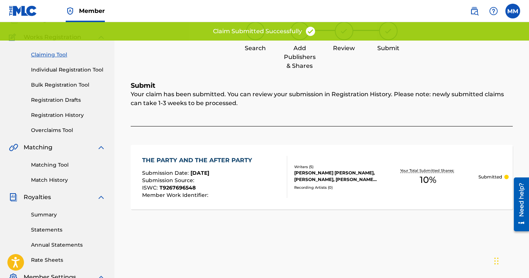
scroll to position [0, 0]
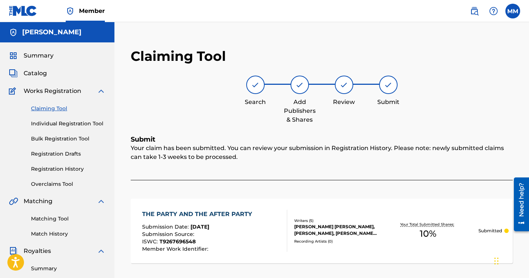
click at [58, 109] on link "Claiming Tool" at bounding box center [68, 109] width 75 height 8
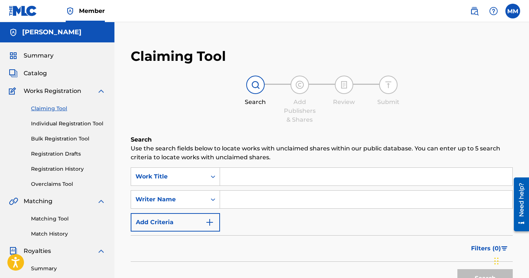
click at [272, 201] on input "Search Form" at bounding box center [366, 200] width 292 height 18
type input "[PERSON_NAME]"
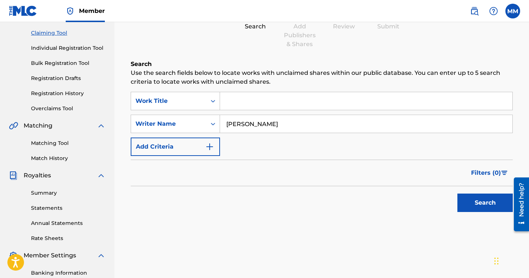
scroll to position [107, 0]
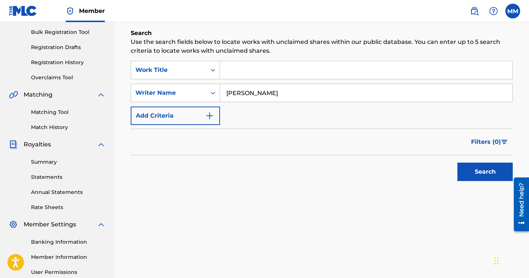
click at [465, 167] on button "Search" at bounding box center [484, 172] width 55 height 18
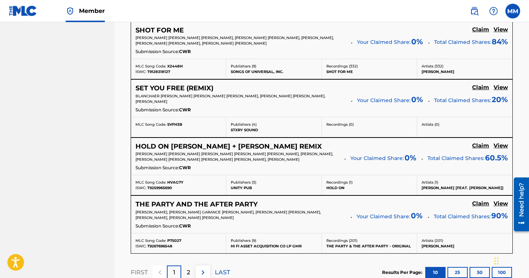
scroll to position [682, 0]
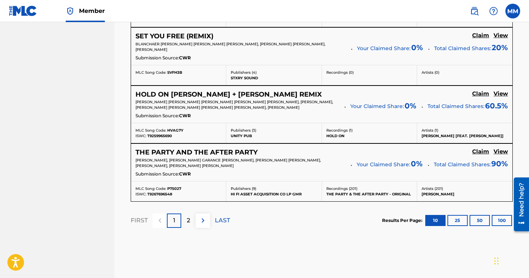
click at [188, 220] on p "2" at bounding box center [188, 220] width 3 height 9
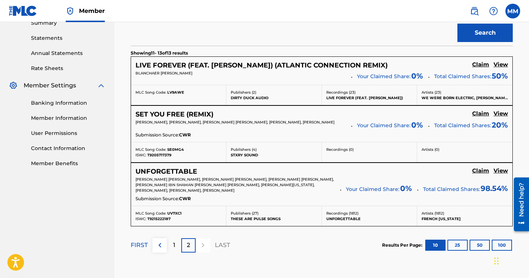
scroll to position [242, 0]
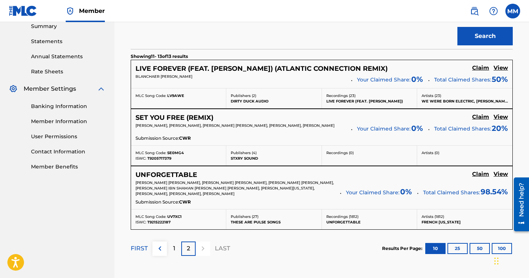
click at [483, 67] on h5 "Claim" at bounding box center [480, 68] width 17 height 7
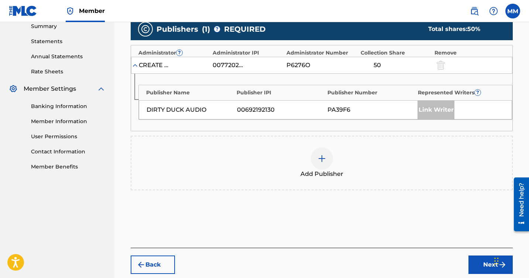
click at [430, 113] on div "Link Writer" at bounding box center [435, 110] width 37 height 18
click at [321, 157] on img at bounding box center [321, 158] width 9 height 9
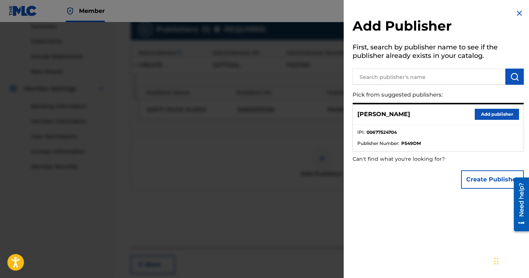
click at [489, 111] on button "Add publisher" at bounding box center [497, 114] width 44 height 11
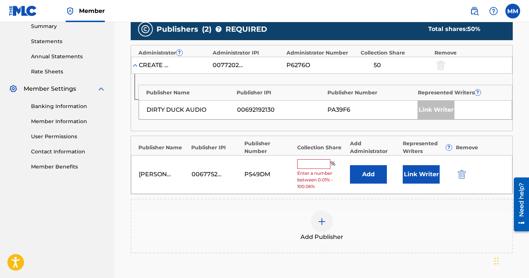
click at [325, 162] on input "text" at bounding box center [313, 164] width 33 height 10
paste input "27.33"
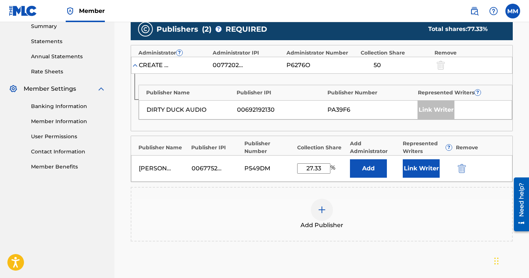
type input "27.33"
click at [428, 168] on button "Link Writer" at bounding box center [421, 168] width 37 height 18
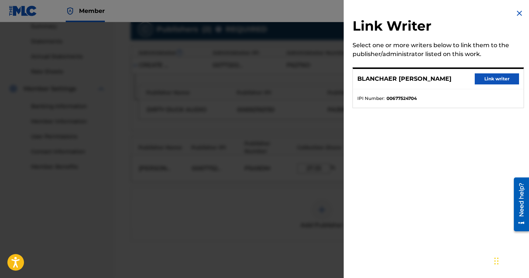
click at [493, 84] on button "Link writer" at bounding box center [497, 78] width 44 height 11
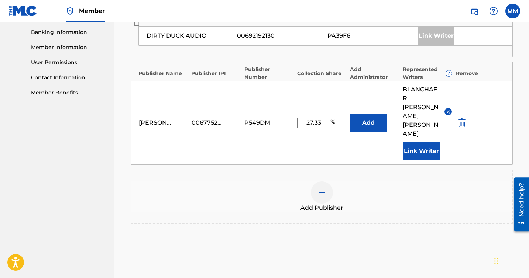
scroll to position [371, 0]
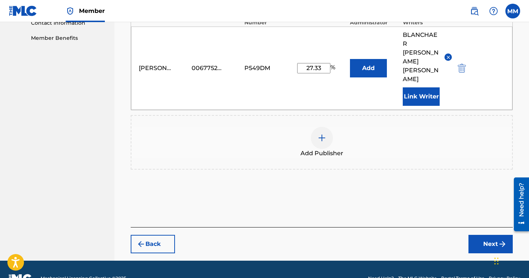
click at [475, 235] on button "Next" at bounding box center [490, 244] width 44 height 18
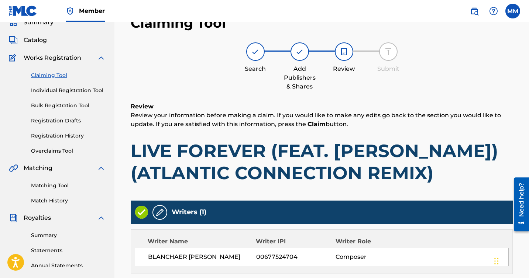
scroll to position [326, 0]
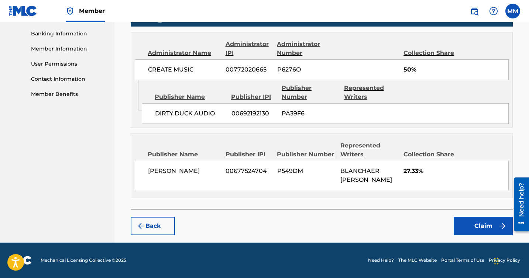
click at [467, 227] on button "Claim" at bounding box center [483, 226] width 59 height 18
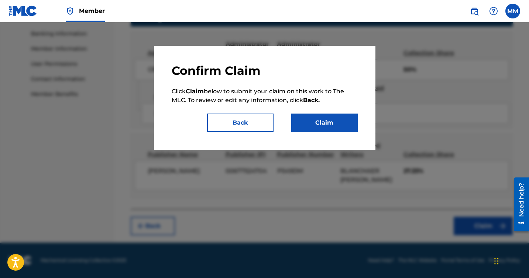
click at [313, 124] on button "Claim" at bounding box center [324, 123] width 66 height 18
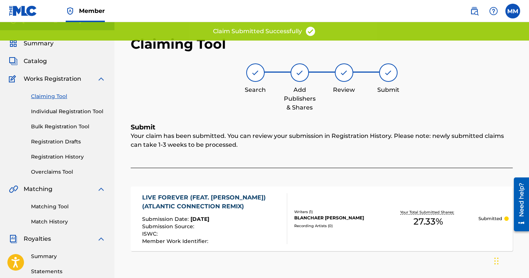
scroll to position [0, 0]
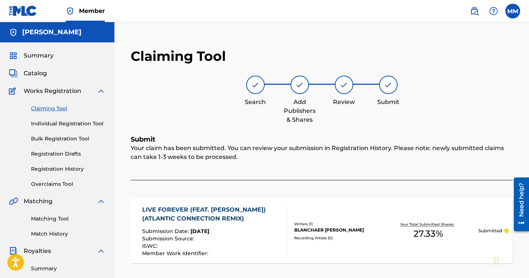
click at [65, 112] on link "Claiming Tool" at bounding box center [68, 109] width 75 height 8
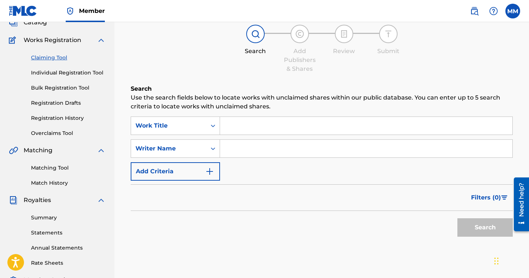
scroll to position [59, 0]
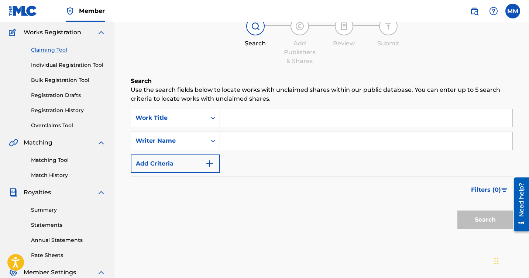
click at [247, 145] on input "Search Form" at bounding box center [366, 141] width 292 height 18
type input "[PERSON_NAME]"
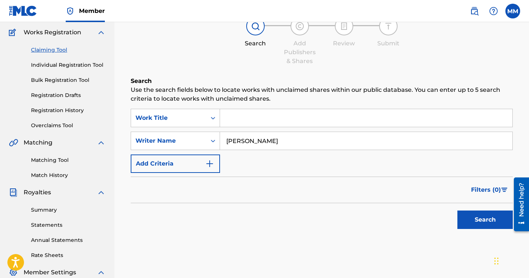
click at [472, 217] on button "Search" at bounding box center [484, 220] width 55 height 18
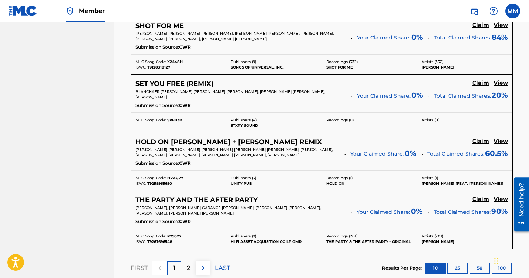
scroll to position [722, 0]
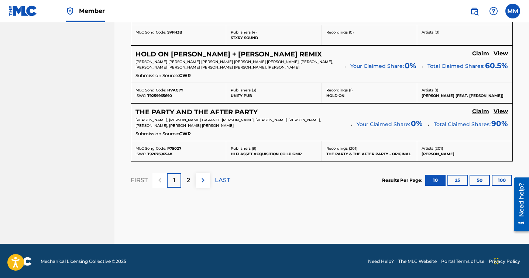
click at [185, 179] on div "2" at bounding box center [188, 180] width 14 height 14
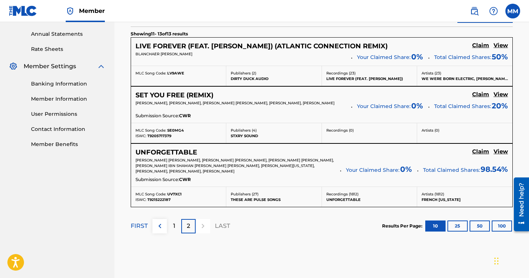
scroll to position [264, 0]
click at [477, 50] on h5 "Claim" at bounding box center [480, 46] width 17 height 7
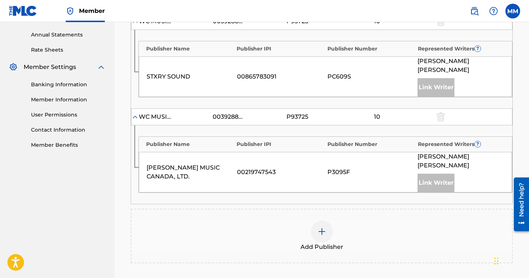
click at [323, 227] on img at bounding box center [321, 231] width 9 height 9
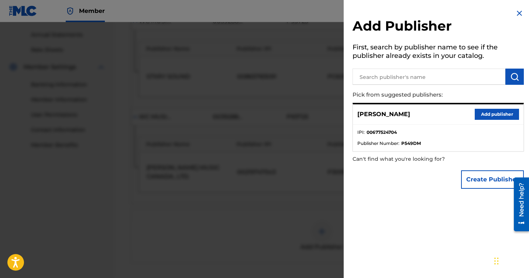
click at [490, 110] on button "Add publisher" at bounding box center [497, 114] width 44 height 11
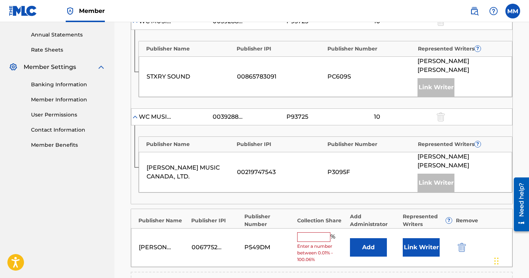
click at [314, 232] on input "text" at bounding box center [313, 237] width 33 height 10
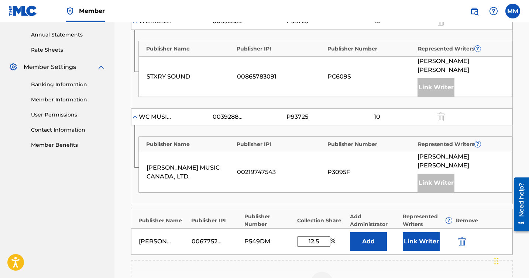
type input "12.5"
click at [414, 232] on button "Link Writer" at bounding box center [421, 241] width 37 height 18
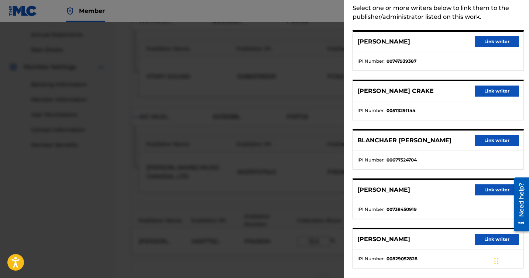
scroll to position [52, 0]
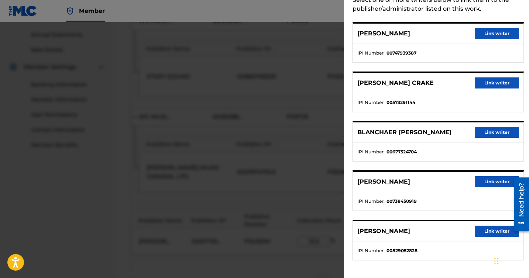
click at [485, 127] on button "Link writer" at bounding box center [497, 132] width 44 height 11
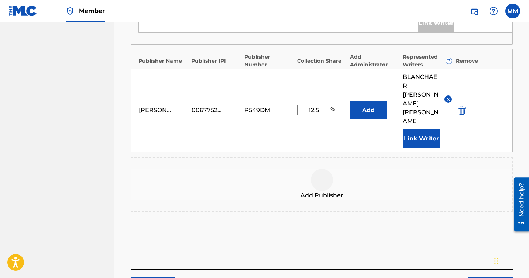
scroll to position [448, 0]
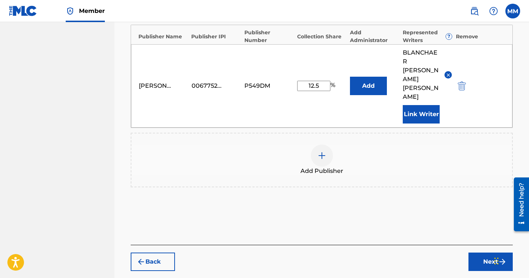
click at [482, 253] on button "Next" at bounding box center [490, 262] width 44 height 18
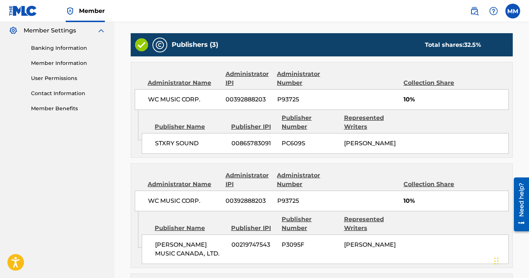
scroll to position [465, 0]
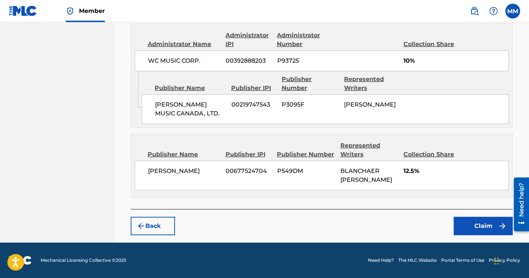
click at [472, 224] on button "Claim" at bounding box center [483, 226] width 59 height 18
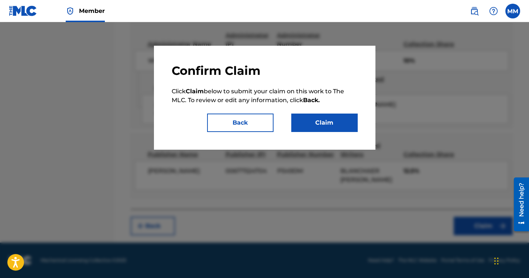
click at [313, 124] on button "Claim" at bounding box center [324, 123] width 66 height 18
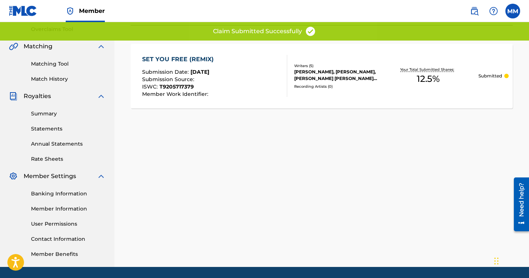
scroll to position [0, 0]
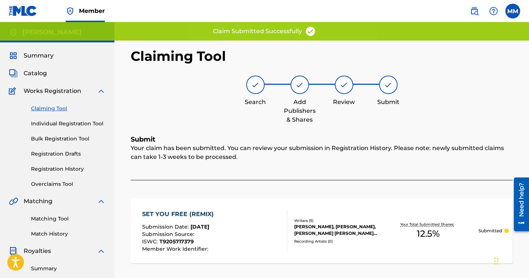
click at [52, 109] on link "Claiming Tool" at bounding box center [68, 109] width 75 height 8
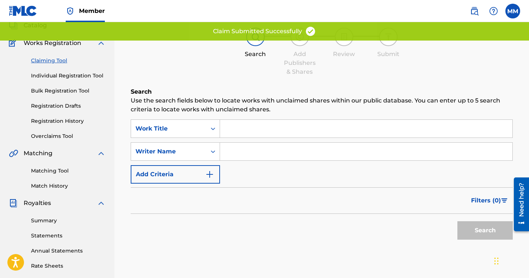
scroll to position [71, 0]
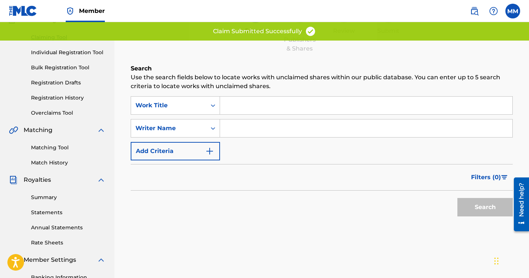
click at [271, 127] on input "Search Form" at bounding box center [366, 129] width 292 height 18
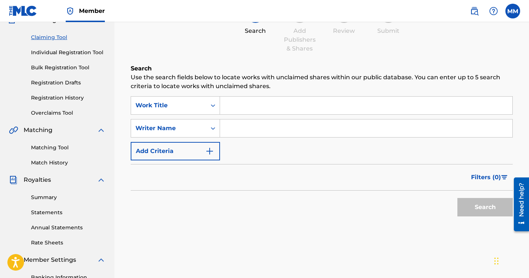
type input "[PERSON_NAME]"
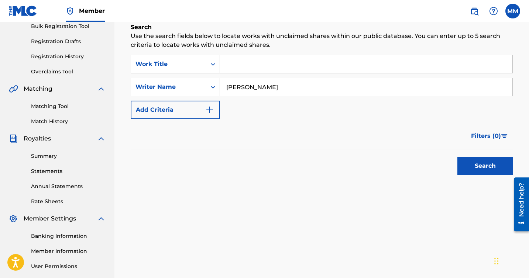
scroll to position [129, 0]
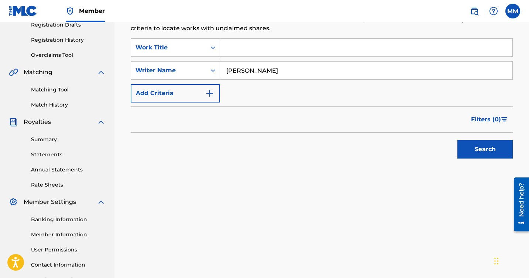
click at [473, 151] on button "Search" at bounding box center [484, 149] width 55 height 18
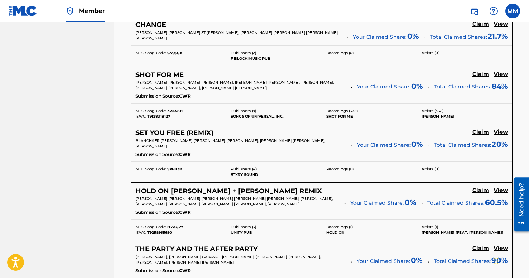
scroll to position [722, 0]
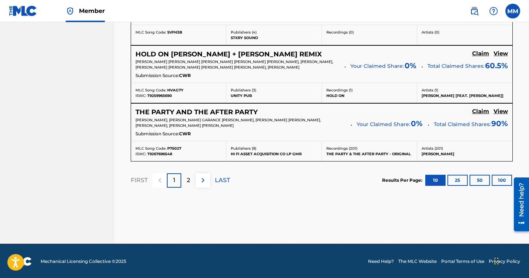
click at [187, 180] on p "2" at bounding box center [188, 180] width 3 height 9
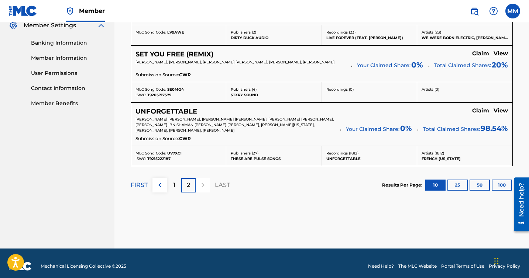
scroll to position [313, 0]
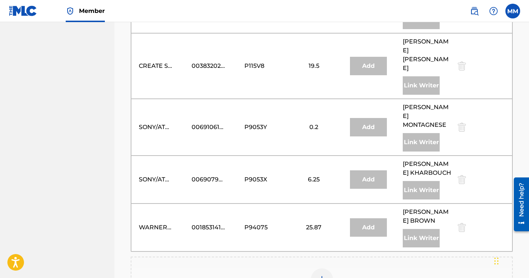
scroll to position [1345, 0]
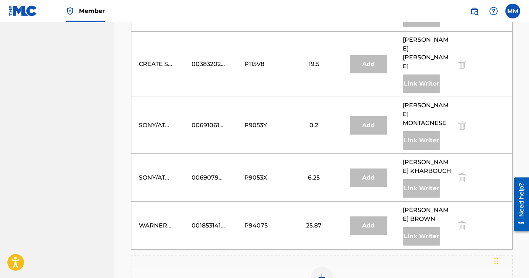
click at [320, 267] on div at bounding box center [322, 278] width 22 height 22
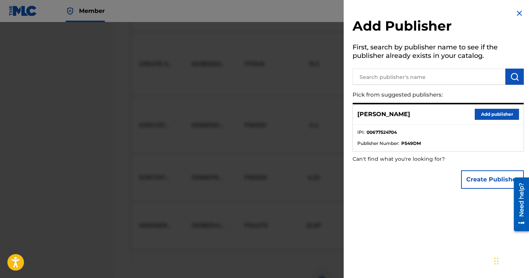
click at [477, 114] on button "Add publisher" at bounding box center [497, 114] width 44 height 11
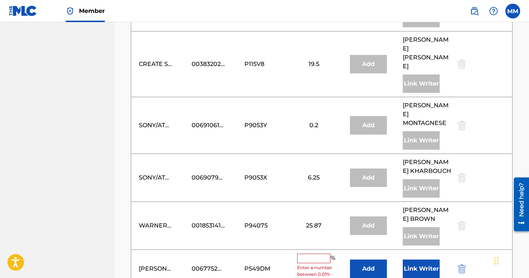
click at [418, 260] on button "Link Writer" at bounding box center [421, 269] width 37 height 18
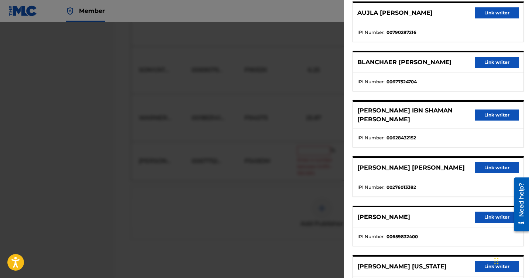
scroll to position [111, 0]
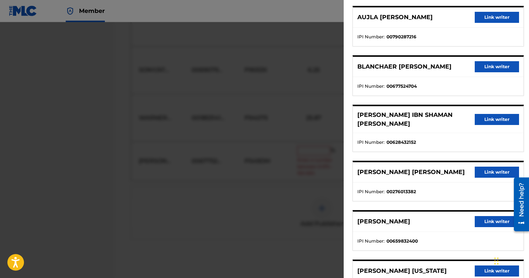
click at [485, 71] on button "Link writer" at bounding box center [497, 66] width 44 height 11
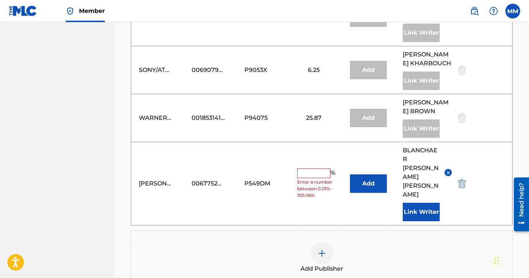
click at [311, 169] on input "text" at bounding box center [313, 174] width 33 height 10
type input "0.2"
click at [386, 242] on div "Add Publisher" at bounding box center [321, 257] width 380 height 31
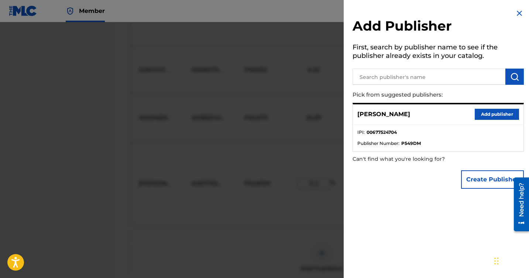
click at [516, 13] on img at bounding box center [519, 13] width 9 height 9
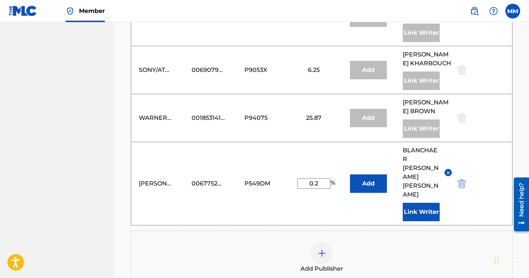
scroll to position [1479, 0]
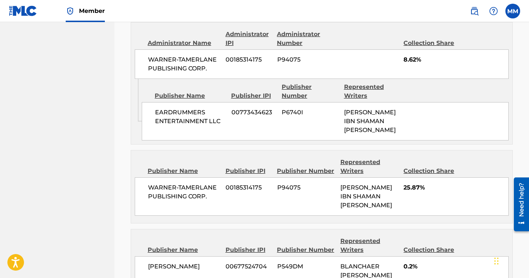
scroll to position [2043, 0]
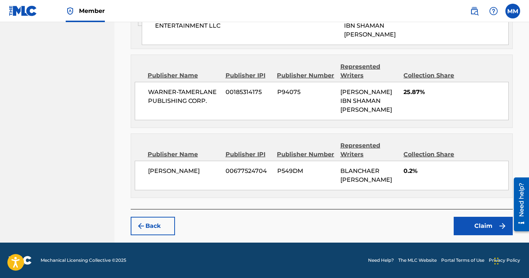
click at [469, 231] on button "Claim" at bounding box center [483, 226] width 59 height 18
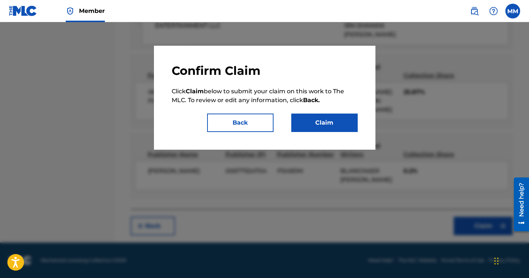
click at [313, 120] on button "Claim" at bounding box center [324, 123] width 66 height 18
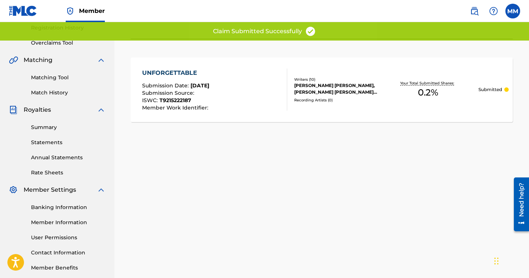
scroll to position [0, 0]
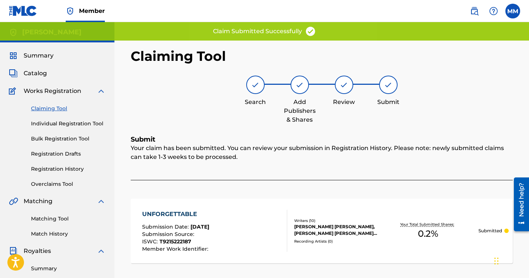
click at [62, 107] on link "Claiming Tool" at bounding box center [68, 109] width 75 height 8
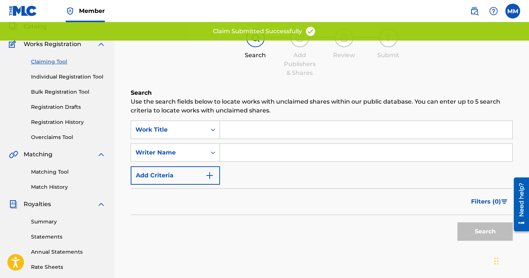
scroll to position [53, 0]
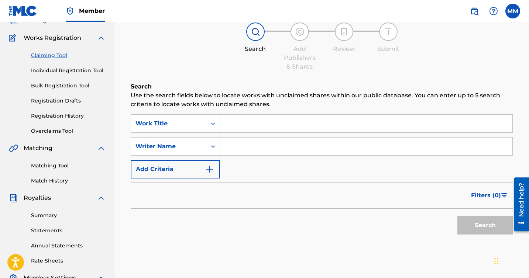
click at [248, 126] on input "Search Form" at bounding box center [366, 124] width 292 height 18
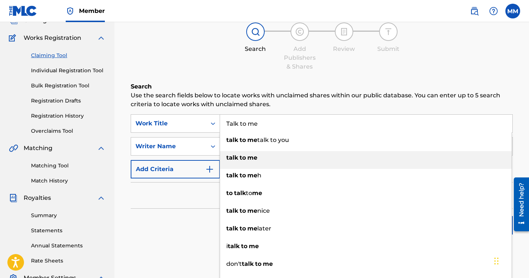
click at [239, 154] on div "talk to me" at bounding box center [366, 157] width 292 height 13
type input "talk to me"
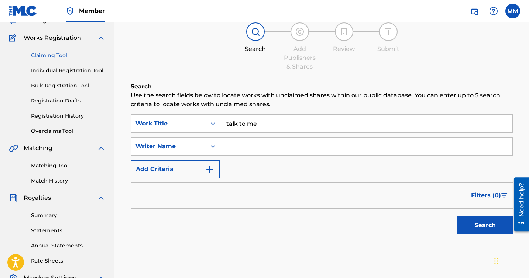
click at [191, 169] on button "Add Criteria" at bounding box center [175, 169] width 89 height 18
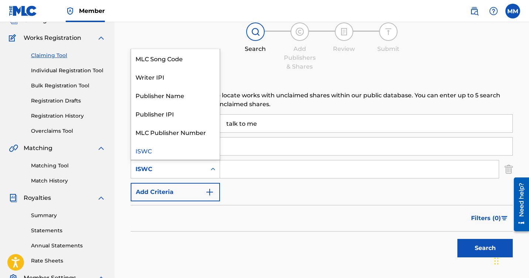
click at [208, 170] on div "Search Form" at bounding box center [212, 169] width 13 height 13
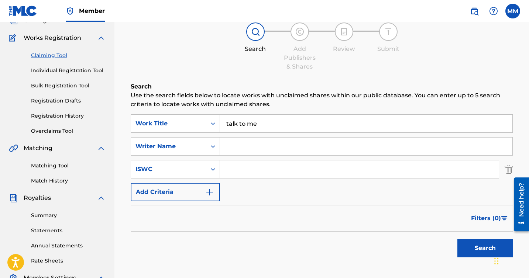
click at [266, 169] on input "Search Form" at bounding box center [359, 170] width 279 height 18
click at [273, 123] on input "talk to me" at bounding box center [366, 124] width 292 height 18
click at [247, 169] on input "Search Form" at bounding box center [359, 170] width 279 height 18
type input "677"
click at [207, 169] on div "Search Form" at bounding box center [212, 169] width 13 height 13
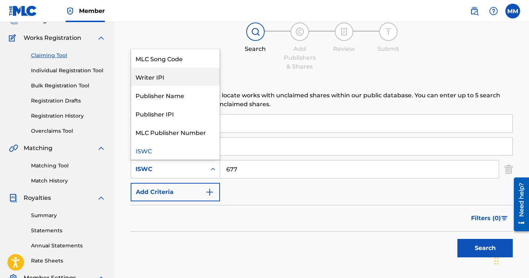
click at [172, 78] on div "Writer IPI" at bounding box center [175, 77] width 89 height 18
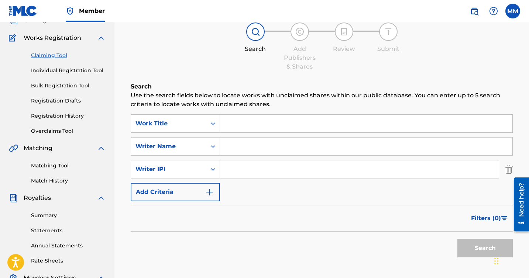
click at [226, 169] on input "Search Form" at bounding box center [359, 170] width 279 height 18
type input "677524704"
click at [478, 246] on button "Search" at bounding box center [484, 248] width 55 height 18
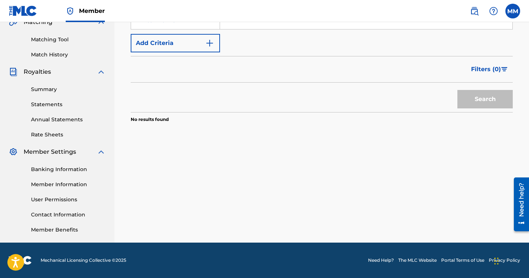
scroll to position [0, 0]
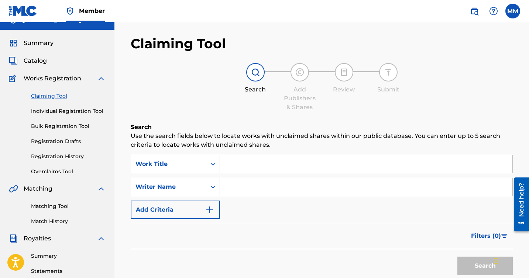
click at [195, 173] on div "Work Title" at bounding box center [175, 164] width 89 height 18
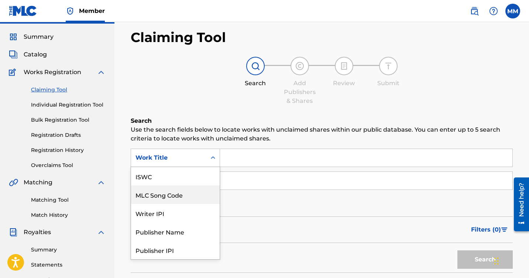
scroll to position [18, 0]
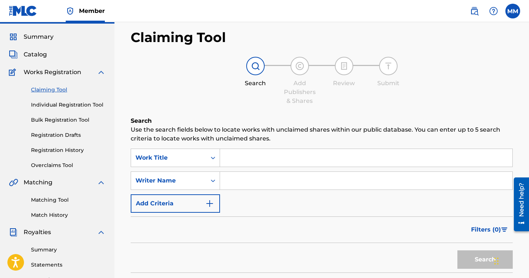
click at [242, 163] on input "Search Form" at bounding box center [366, 158] width 292 height 18
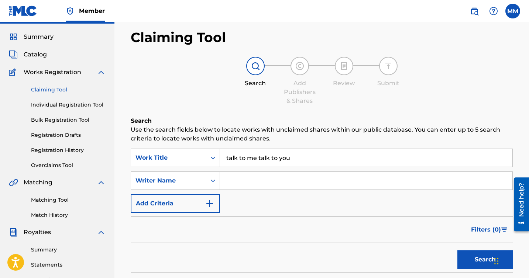
click at [255, 158] on input "talk to me talk to you" at bounding box center [366, 158] width 292 height 18
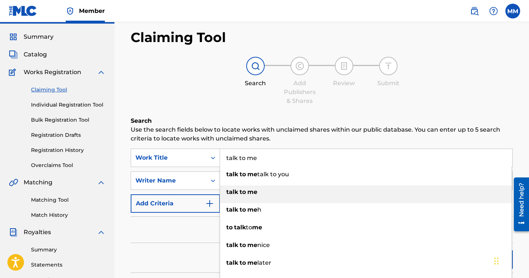
type input "talk to me"
click at [292, 196] on div "talk to me" at bounding box center [366, 192] width 292 height 13
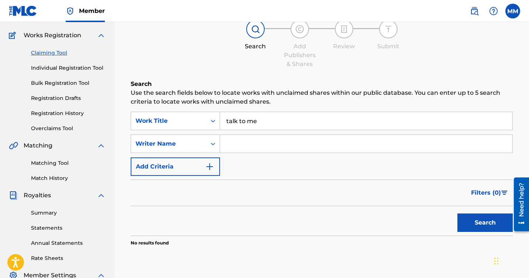
scroll to position [72, 0]
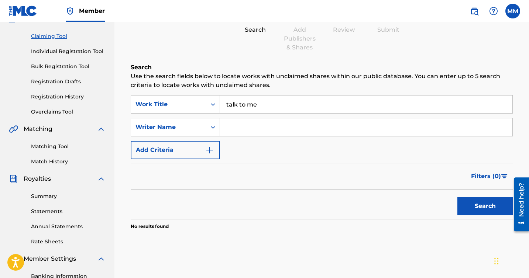
click at [474, 206] on button "Search" at bounding box center [484, 206] width 55 height 18
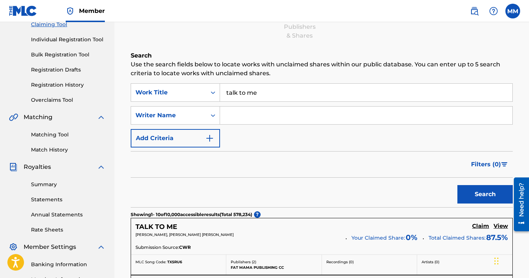
scroll to position [81, 0]
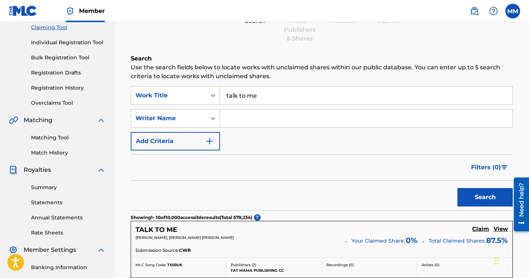
click at [217, 144] on button "Add Criteria" at bounding box center [175, 141] width 89 height 18
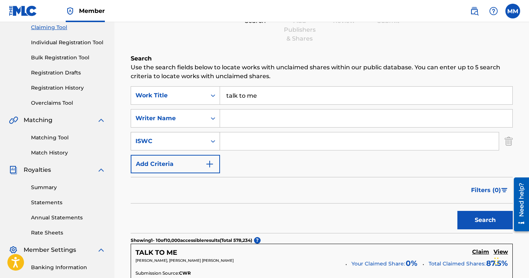
click at [205, 144] on div "ISWC" at bounding box center [168, 141] width 75 height 14
click at [287, 119] on input "Search Form" at bounding box center [366, 119] width 292 height 18
click at [457, 211] on button "Search" at bounding box center [484, 220] width 55 height 18
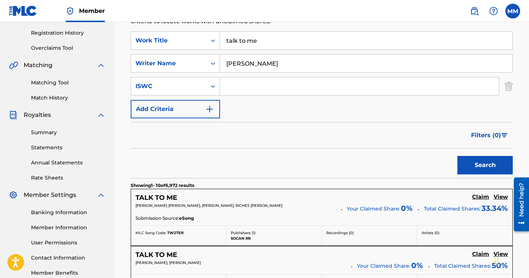
scroll to position [0, 0]
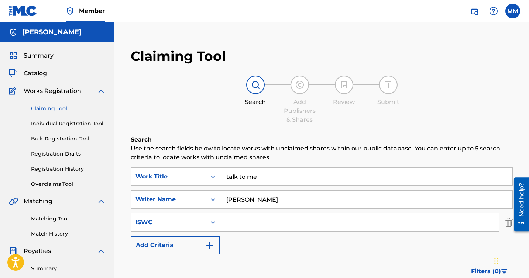
type input "[PERSON_NAME]"
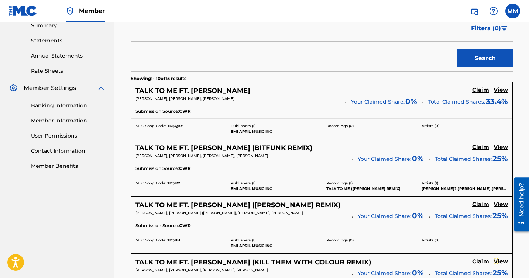
scroll to position [246, 0]
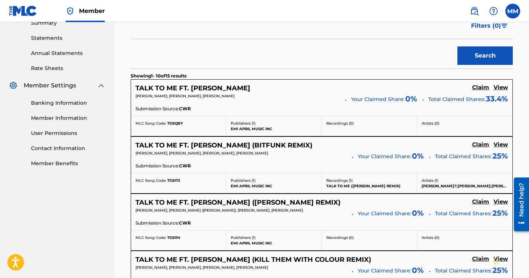
click at [477, 88] on h5 "Claim" at bounding box center [480, 87] width 17 height 7
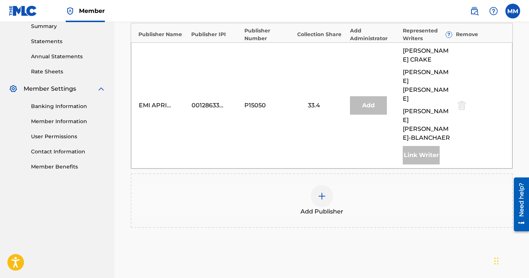
scroll to position [241, 0]
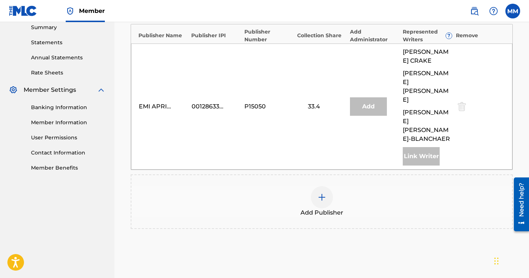
click at [313, 186] on div at bounding box center [322, 197] width 22 height 22
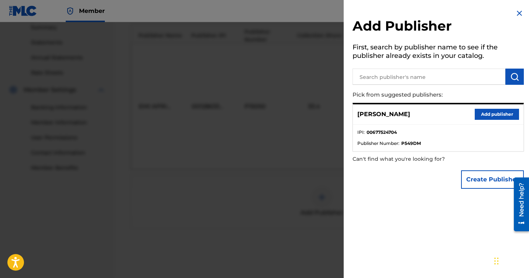
click at [484, 113] on button "Add publisher" at bounding box center [497, 114] width 44 height 11
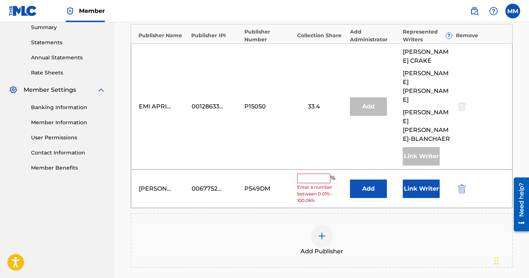
click at [413, 180] on button "Link Writer" at bounding box center [421, 189] width 37 height 18
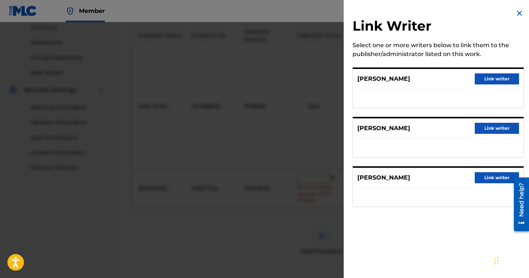
click at [483, 178] on button "Link writer" at bounding box center [497, 177] width 44 height 11
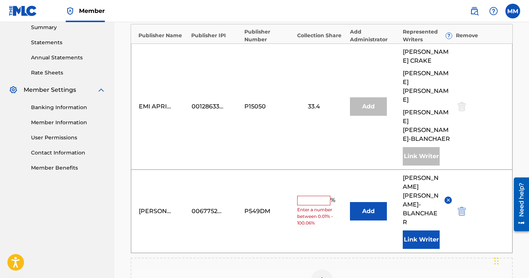
click at [322, 196] on input "text" at bounding box center [313, 201] width 33 height 10
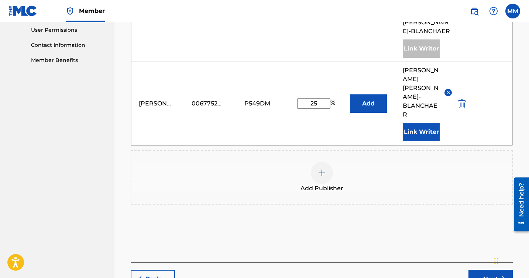
type input "25"
click at [487, 270] on button "Next" at bounding box center [490, 279] width 44 height 18
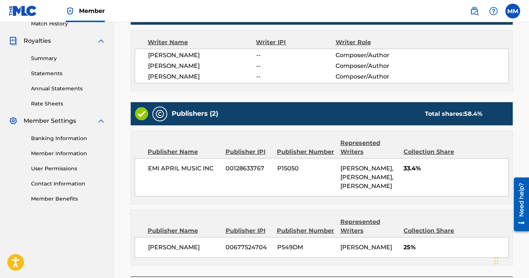
scroll to position [303, 0]
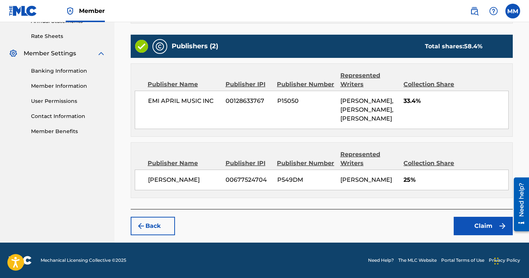
click at [464, 227] on button "Claim" at bounding box center [483, 226] width 59 height 18
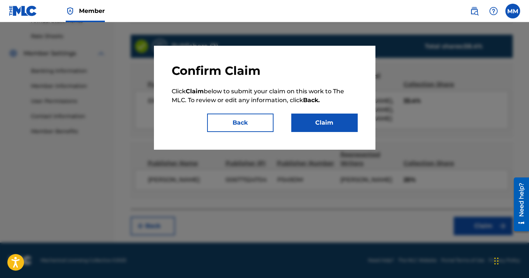
click at [324, 119] on button "Claim" at bounding box center [324, 123] width 66 height 18
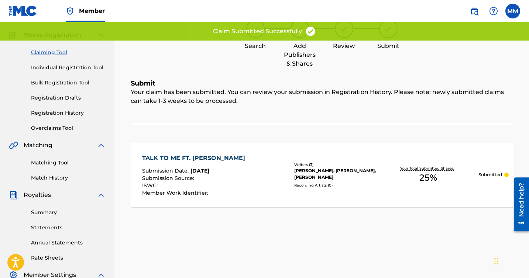
scroll to position [0, 0]
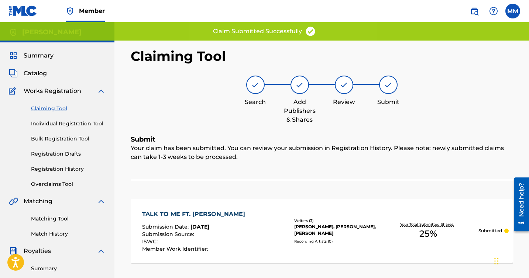
click at [58, 110] on link "Claiming Tool" at bounding box center [68, 109] width 75 height 8
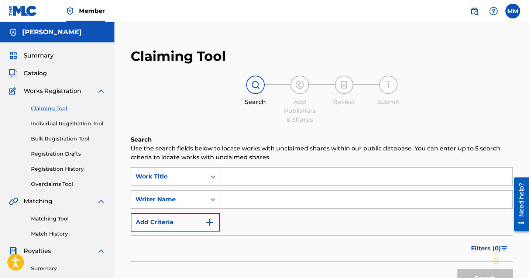
click at [271, 194] on input "Search Form" at bounding box center [366, 200] width 292 height 18
type input "[PERSON_NAME]"
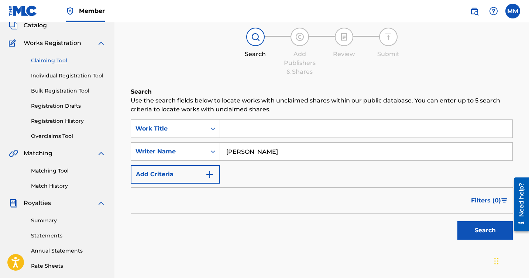
scroll to position [60, 0]
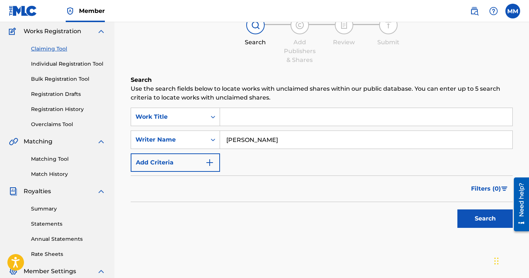
click at [468, 216] on button "Search" at bounding box center [484, 219] width 55 height 18
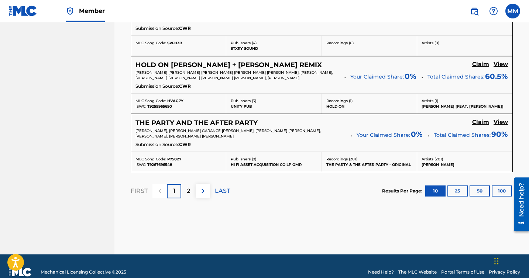
scroll to position [712, 0]
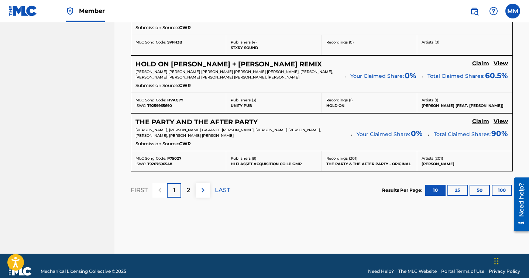
click at [187, 186] on p "2" at bounding box center [188, 190] width 3 height 9
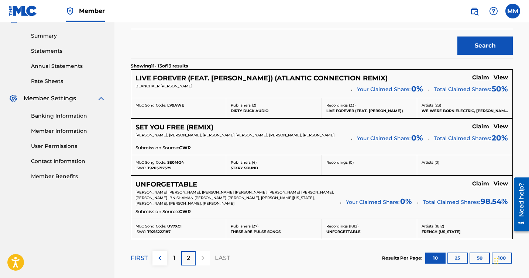
scroll to position [232, 0]
click at [139, 42] on div "Search" at bounding box center [322, 45] width 382 height 30
